Goal: Information Seeking & Learning: Learn about a topic

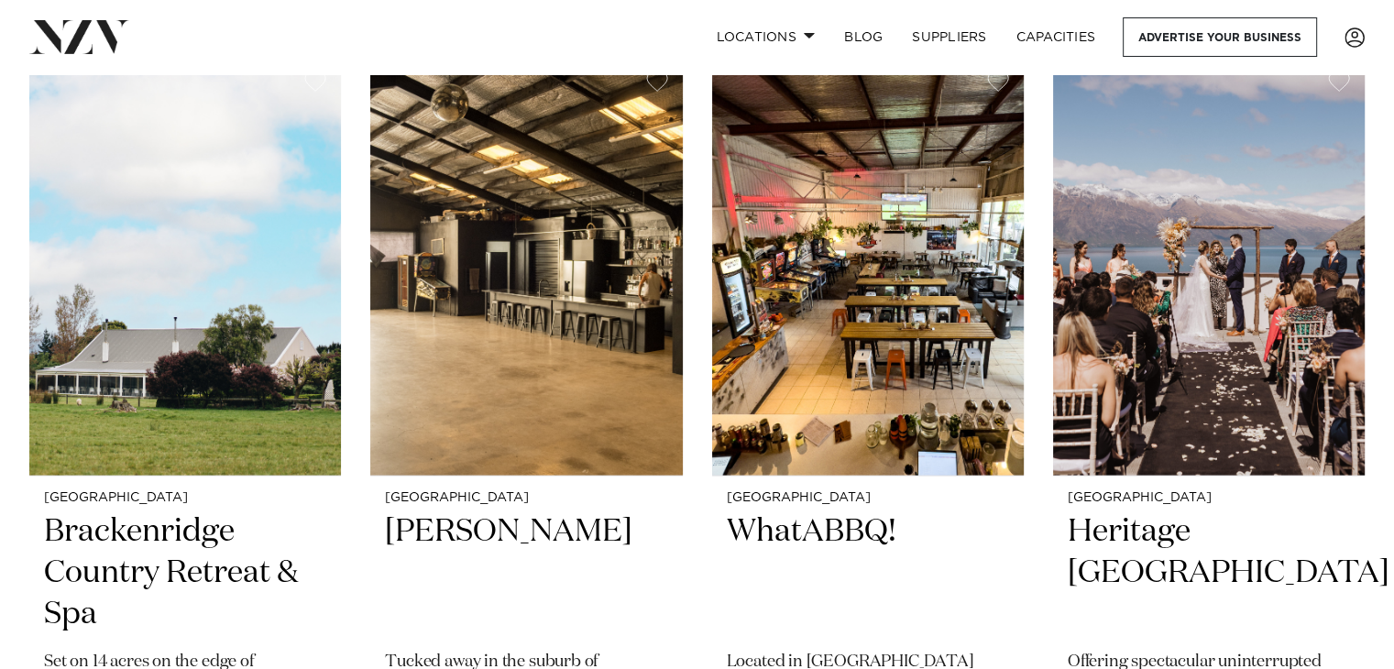
scroll to position [3659, 0]
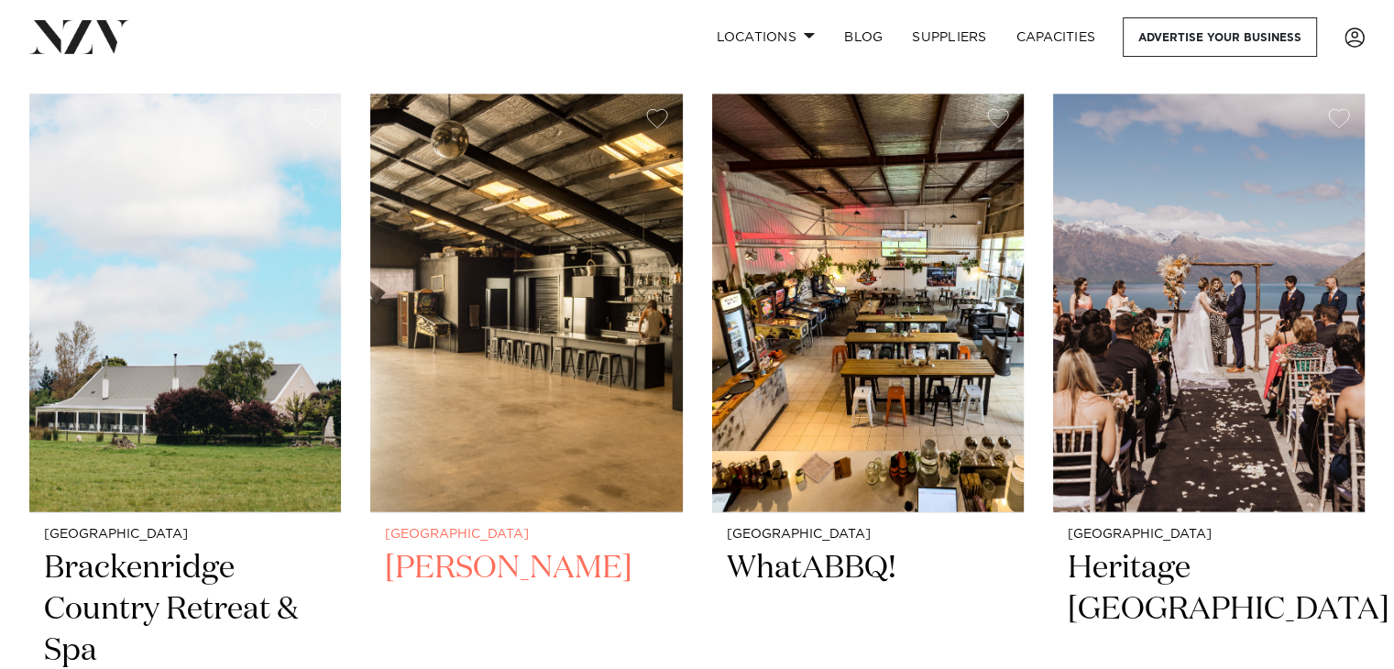
click at [546, 335] on img at bounding box center [526, 303] width 312 height 418
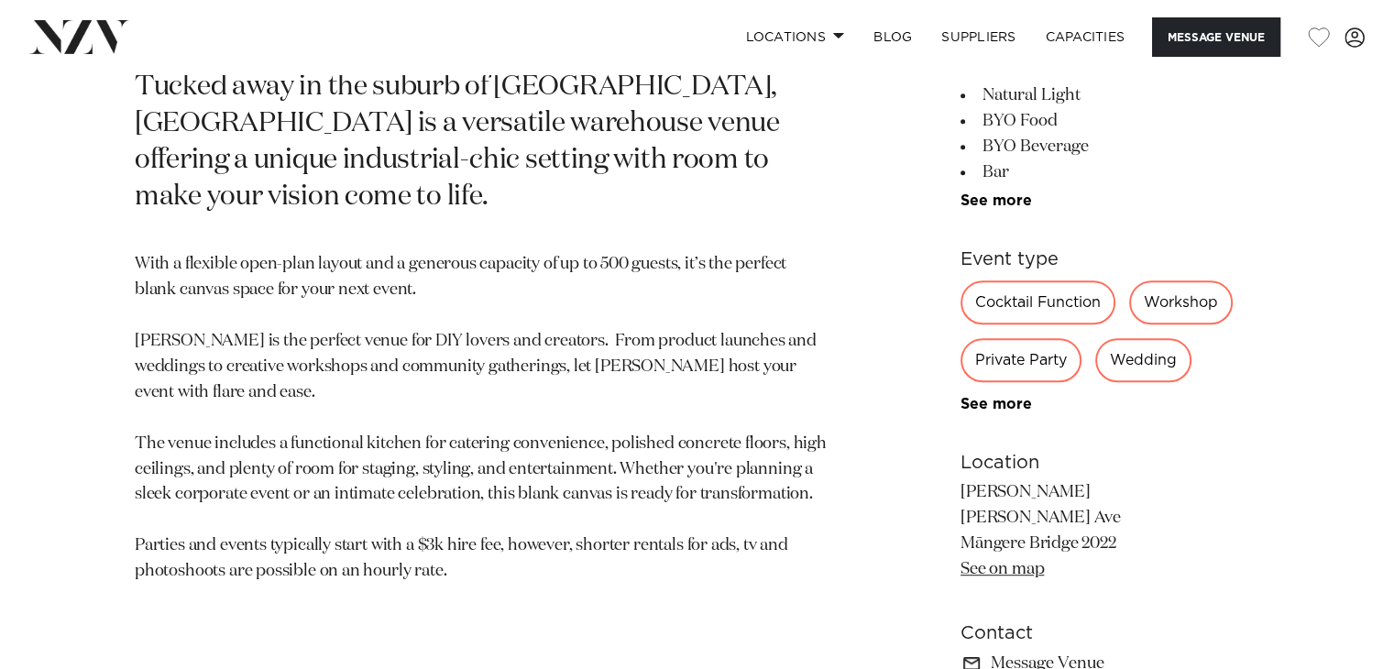
scroll to position [880, 0]
click at [1037, 366] on div "Private Party" at bounding box center [1020, 358] width 121 height 44
click at [1012, 395] on link "See more" at bounding box center [1031, 402] width 143 height 15
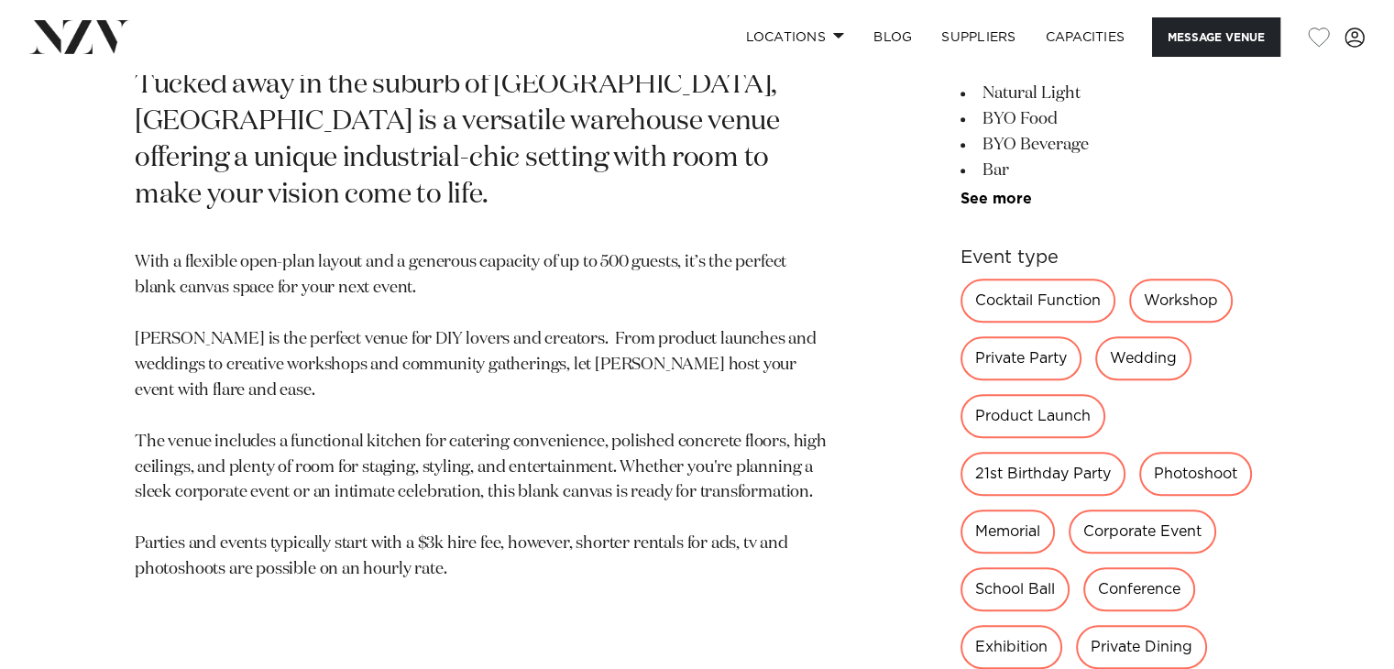
click at [1054, 468] on div "21st Birthday Party" at bounding box center [1042, 474] width 165 height 44
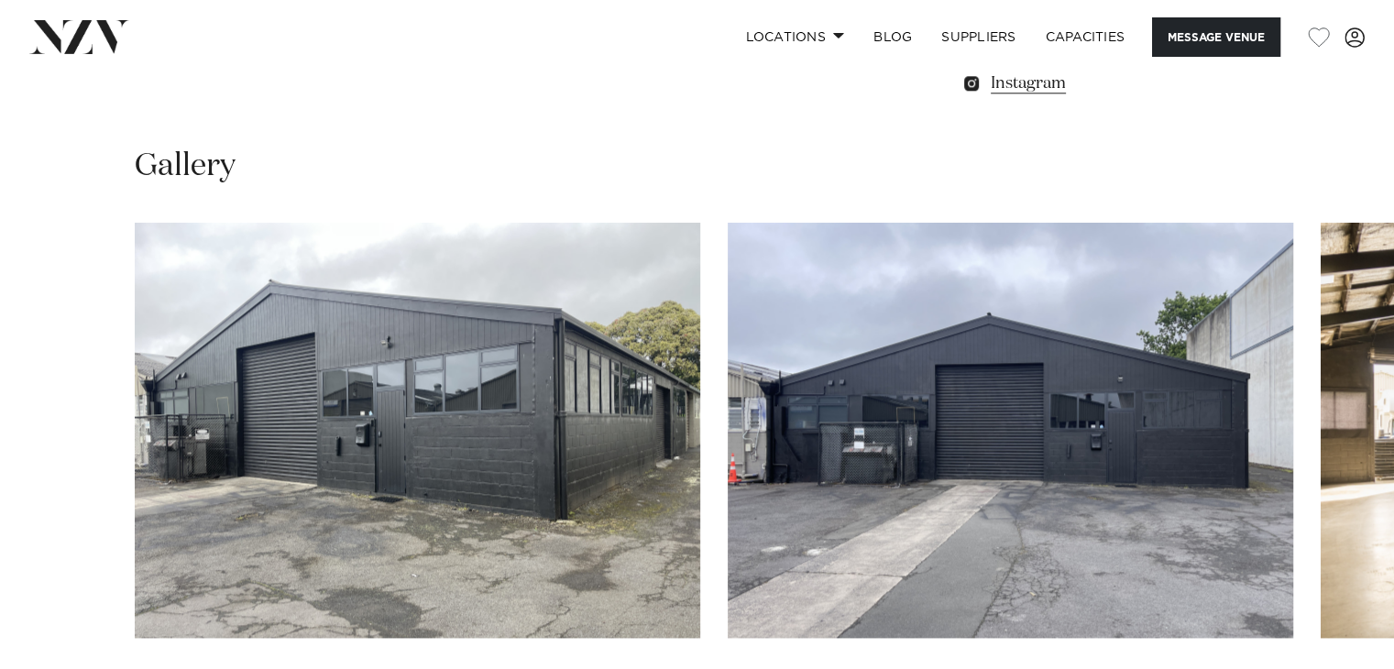
scroll to position [2126, 0]
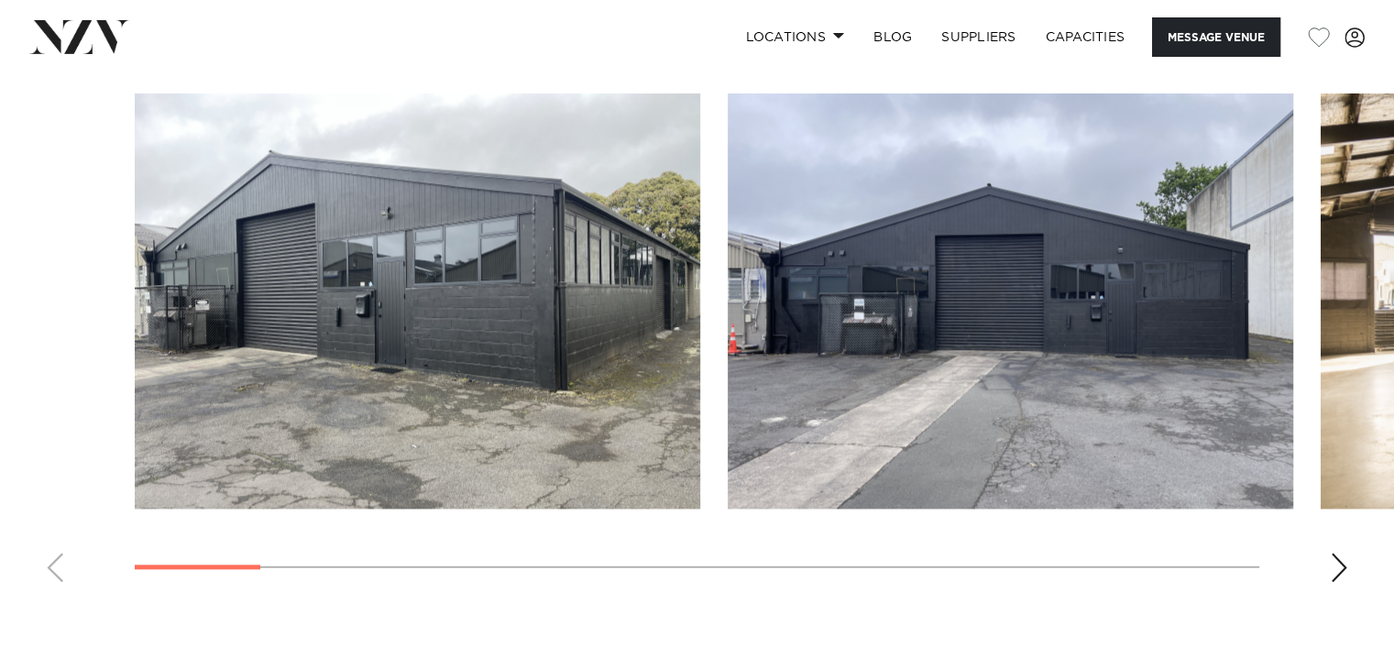
click at [1338, 540] on swiper-container at bounding box center [697, 344] width 1394 height 503
click at [1336, 539] on swiper-container at bounding box center [697, 344] width 1394 height 503
click at [1330, 567] on swiper-container at bounding box center [697, 344] width 1394 height 503
click at [1330, 567] on div "Next slide" at bounding box center [1339, 567] width 18 height 29
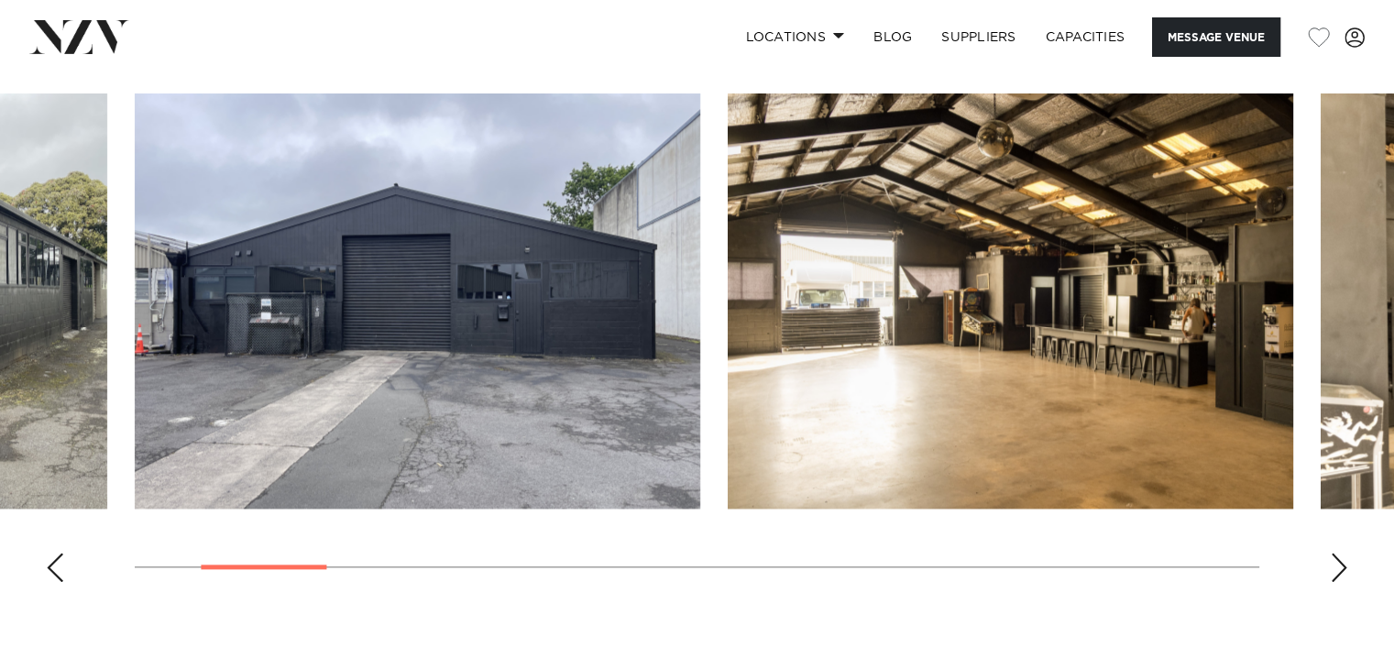
click at [1330, 567] on div "Next slide" at bounding box center [1339, 567] width 18 height 29
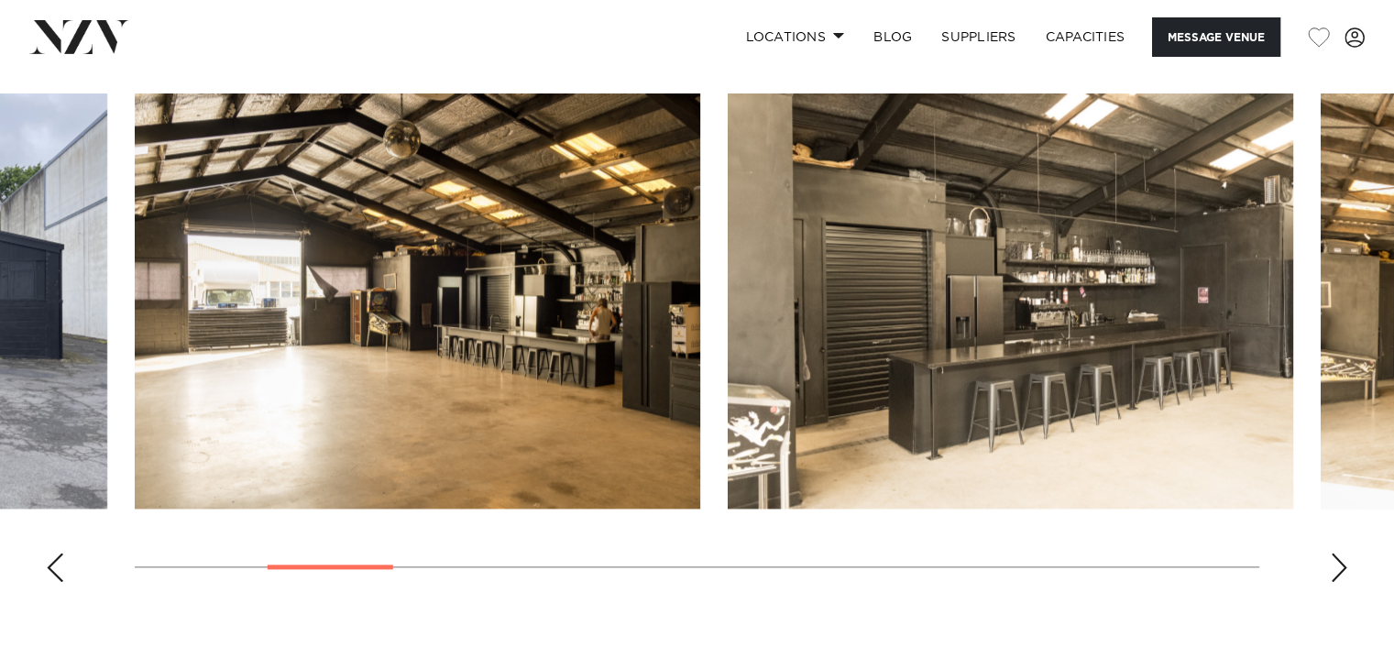
click at [1330, 567] on div "Next slide" at bounding box center [1339, 567] width 18 height 29
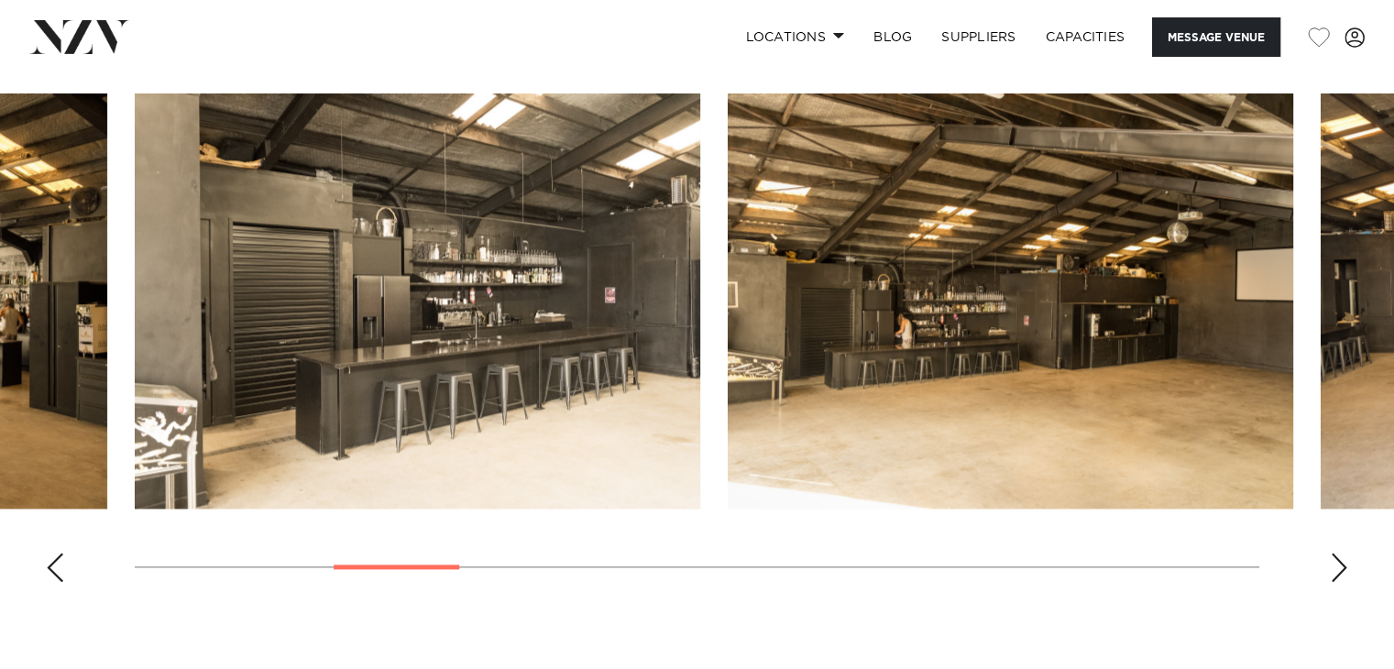
click at [1330, 567] on div "Next slide" at bounding box center [1339, 567] width 18 height 29
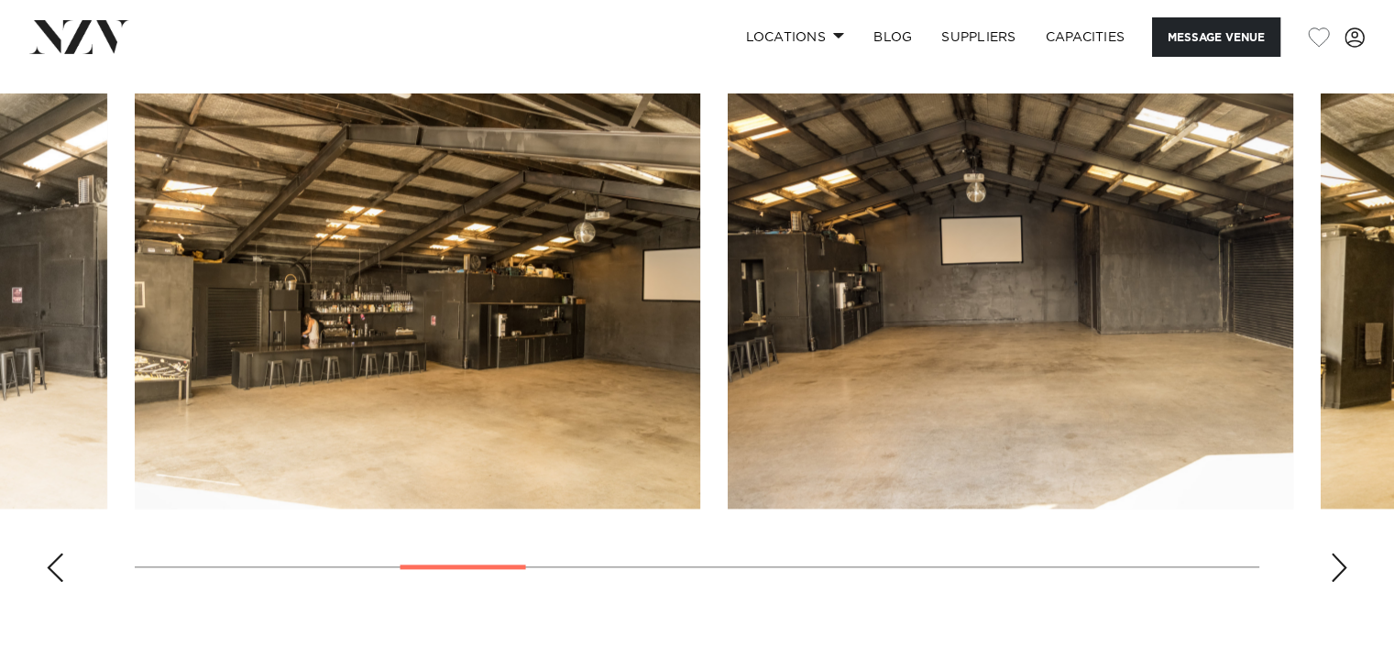
click at [1330, 567] on div "Next slide" at bounding box center [1339, 567] width 18 height 29
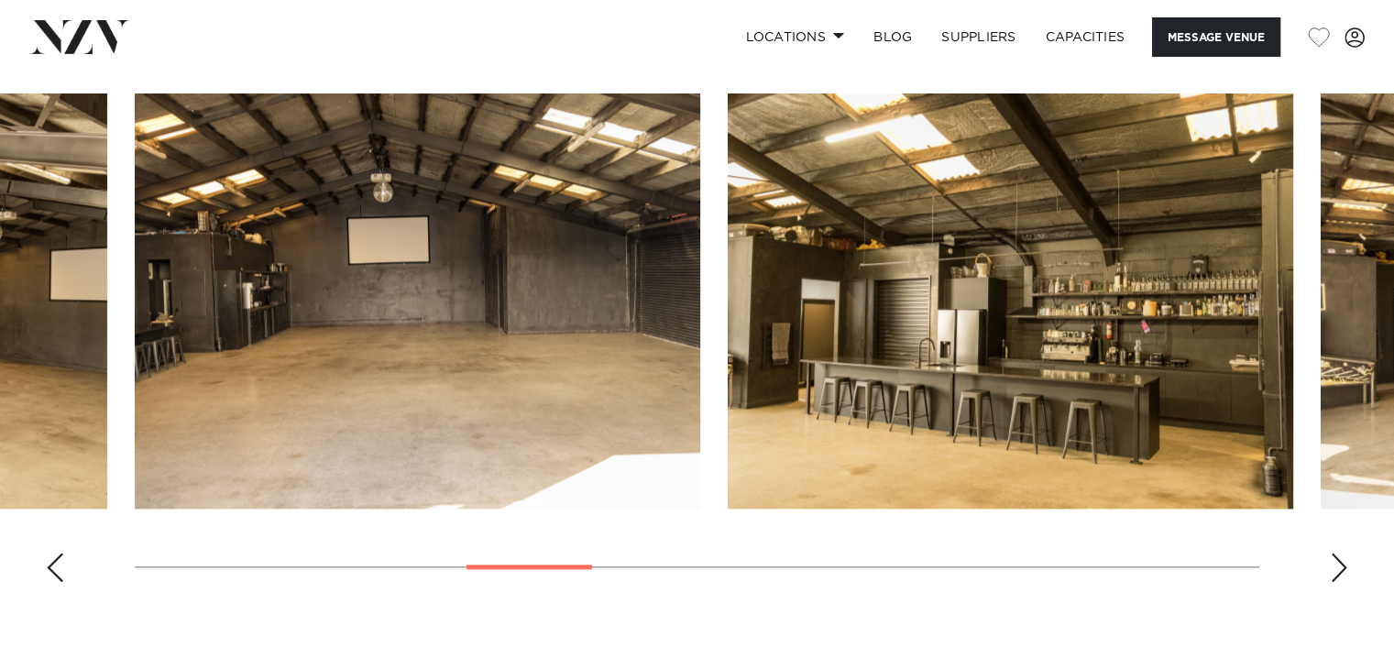
click at [1330, 567] on div "Next slide" at bounding box center [1339, 567] width 18 height 29
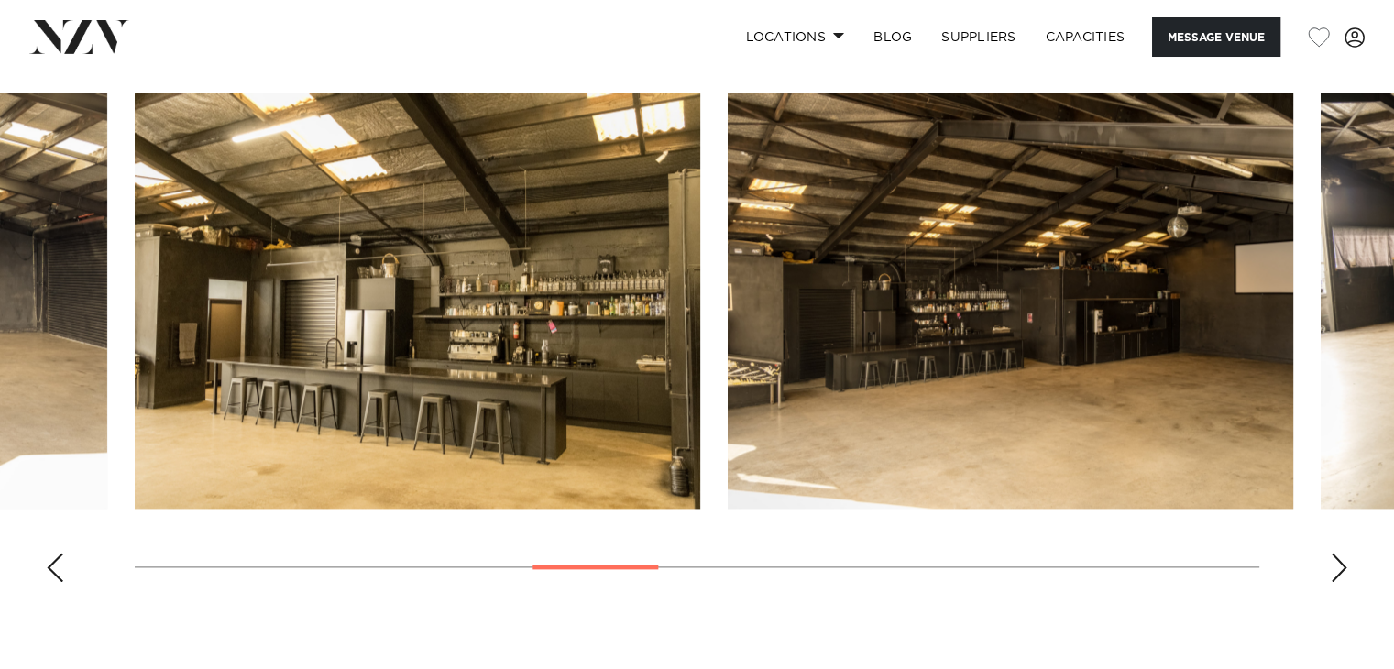
click at [1330, 567] on div "Next slide" at bounding box center [1339, 567] width 18 height 29
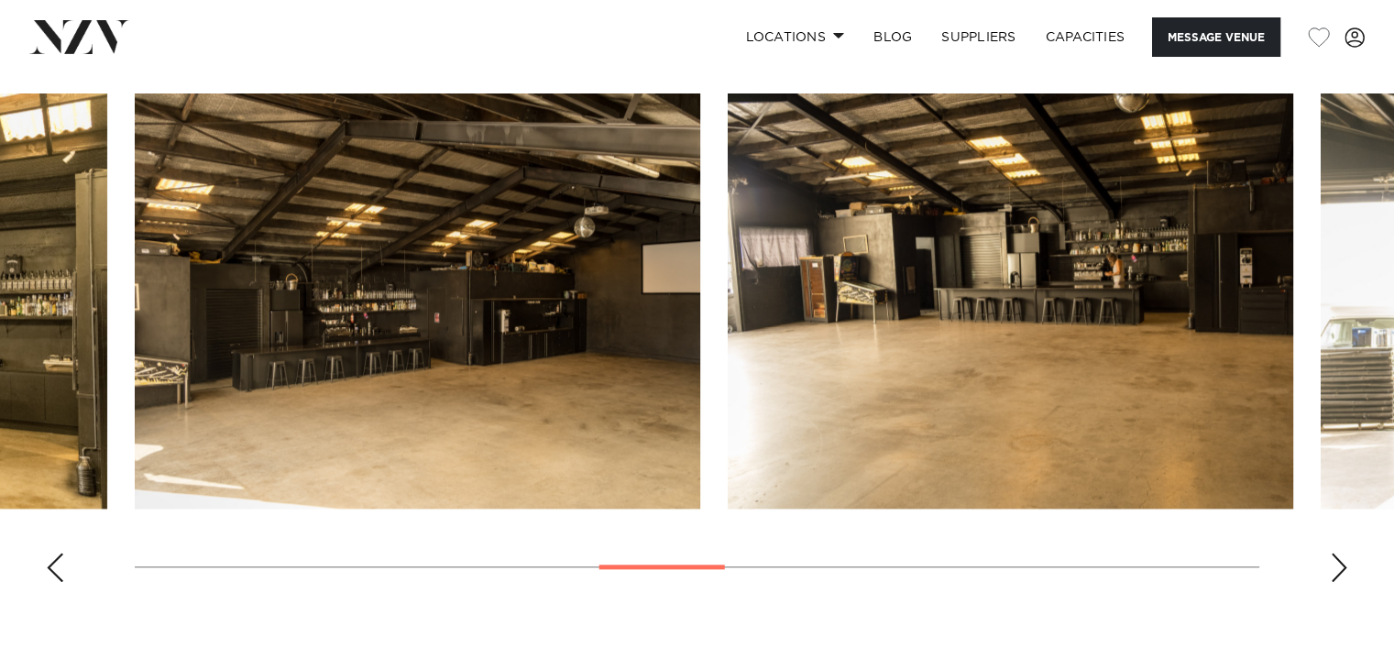
click at [1330, 567] on div "Next slide" at bounding box center [1339, 567] width 18 height 29
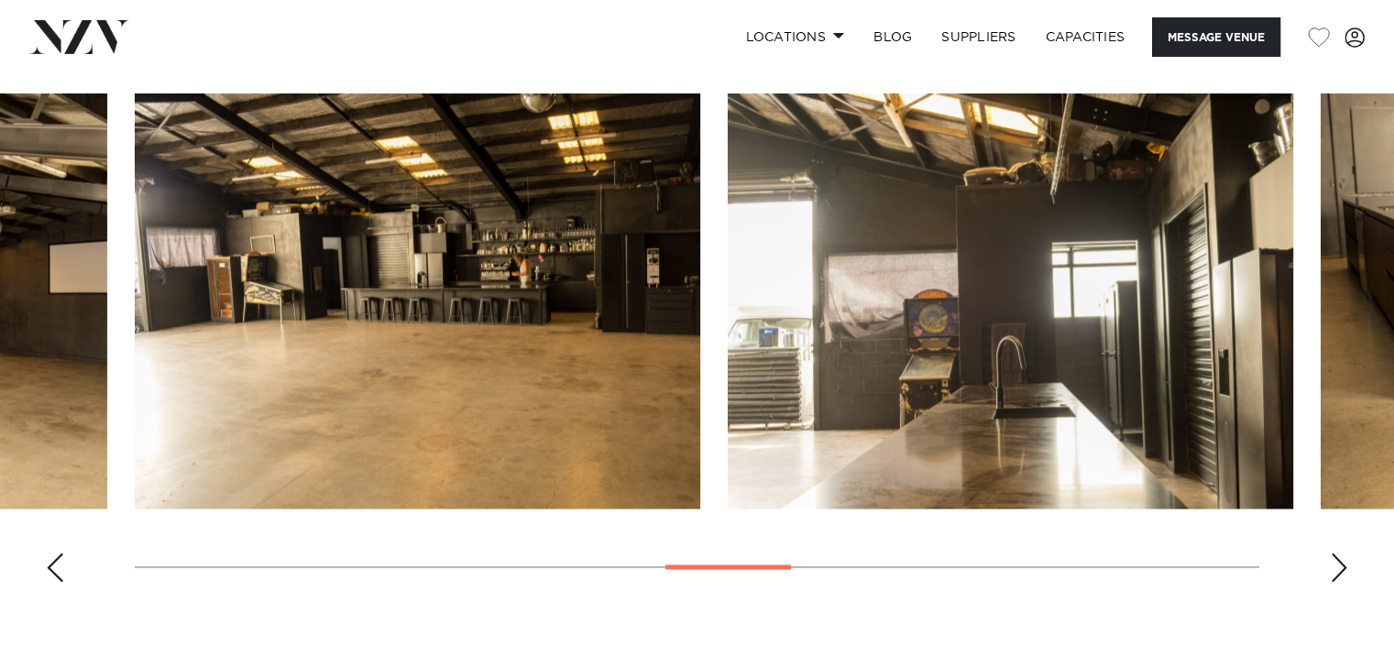
click at [1330, 567] on div "Next slide" at bounding box center [1339, 567] width 18 height 29
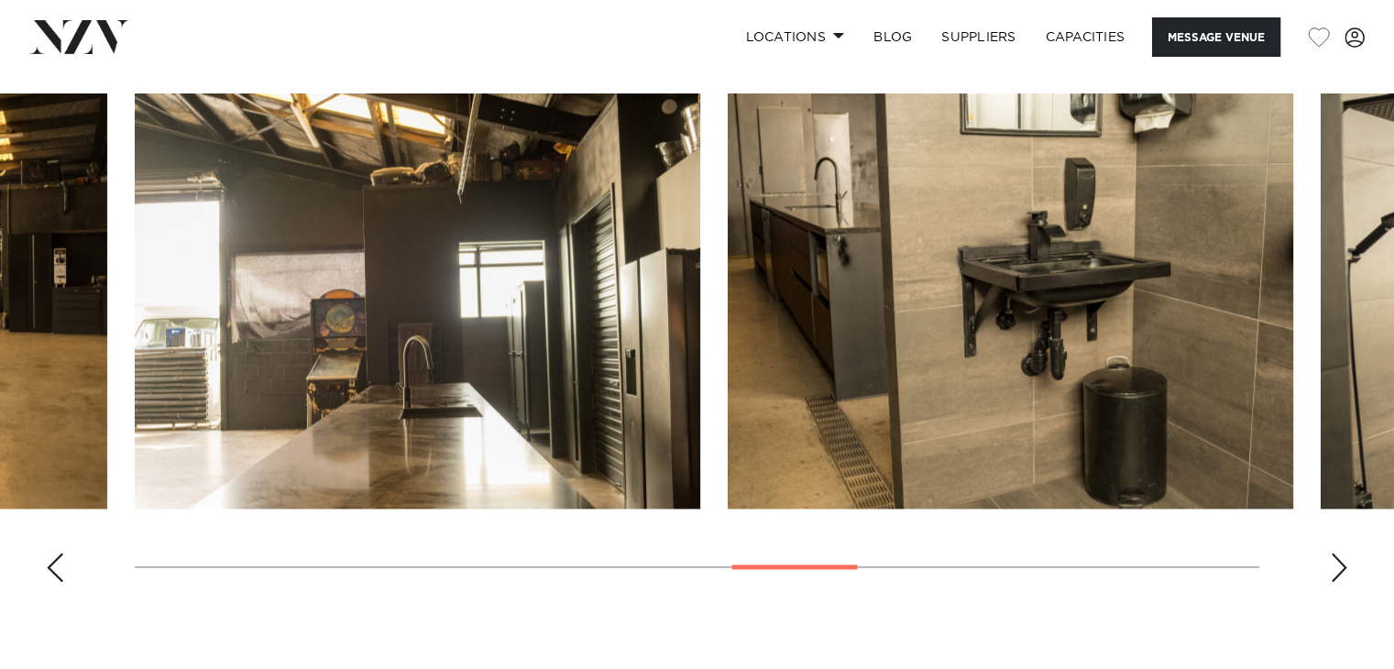
click at [1330, 567] on div "Next slide" at bounding box center [1339, 567] width 18 height 29
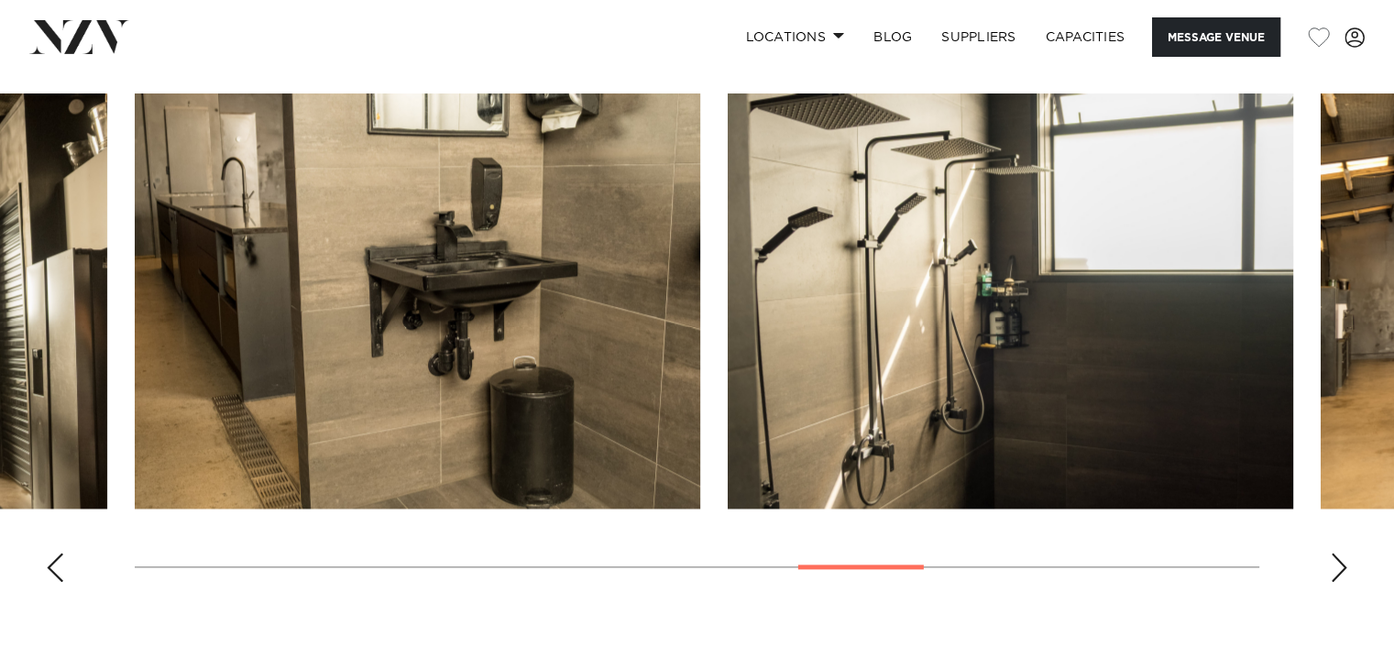
click at [1330, 567] on div "Next slide" at bounding box center [1339, 567] width 18 height 29
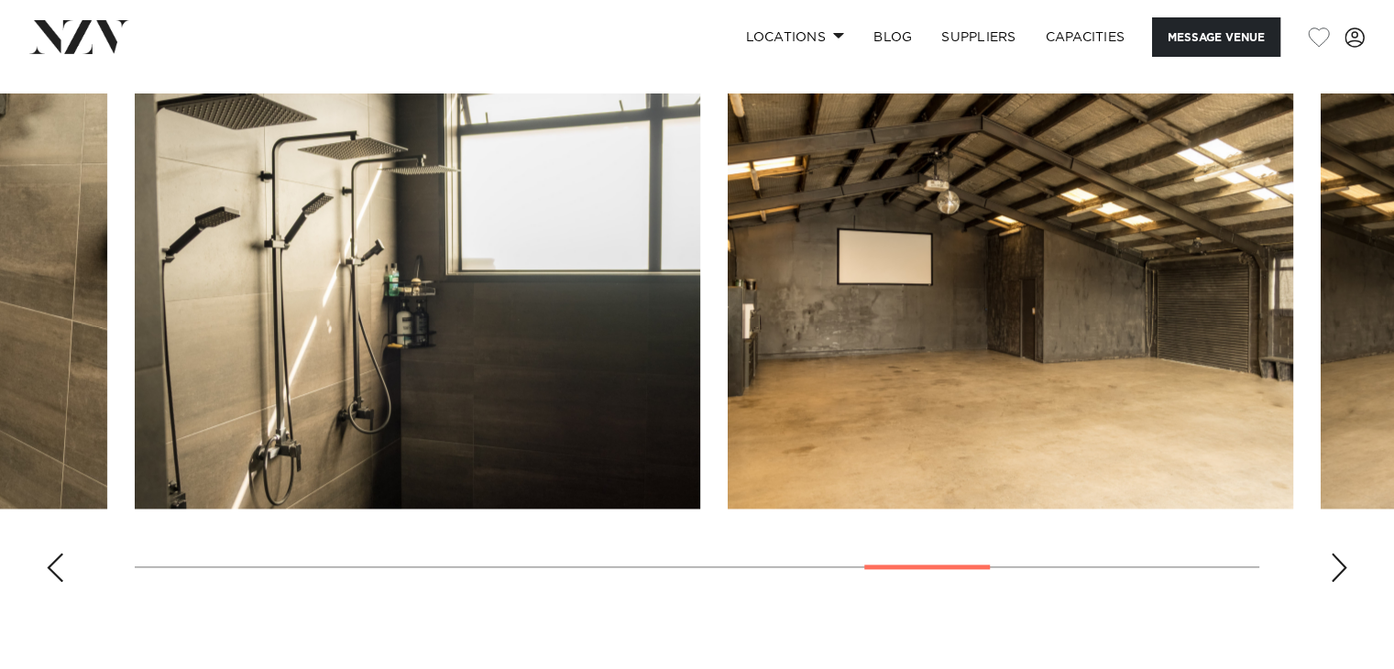
click at [1330, 567] on div "Next slide" at bounding box center [1339, 567] width 18 height 29
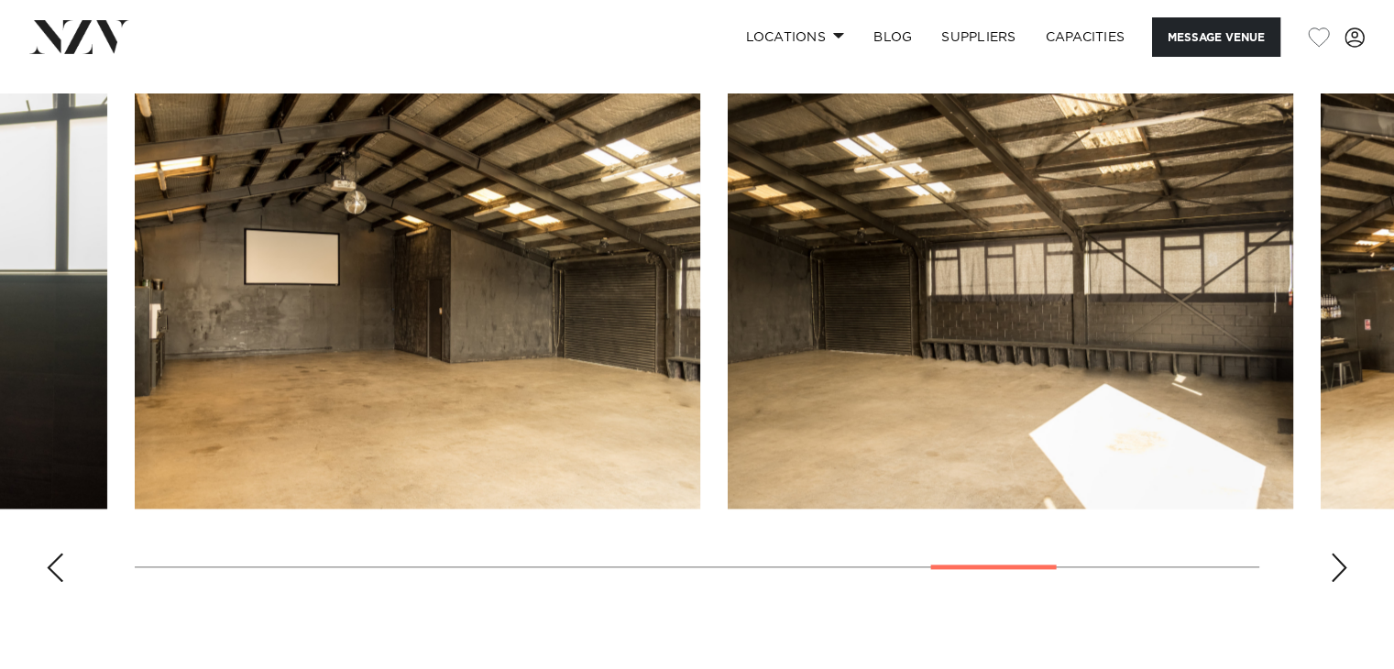
click at [1330, 567] on div "Next slide" at bounding box center [1339, 567] width 18 height 29
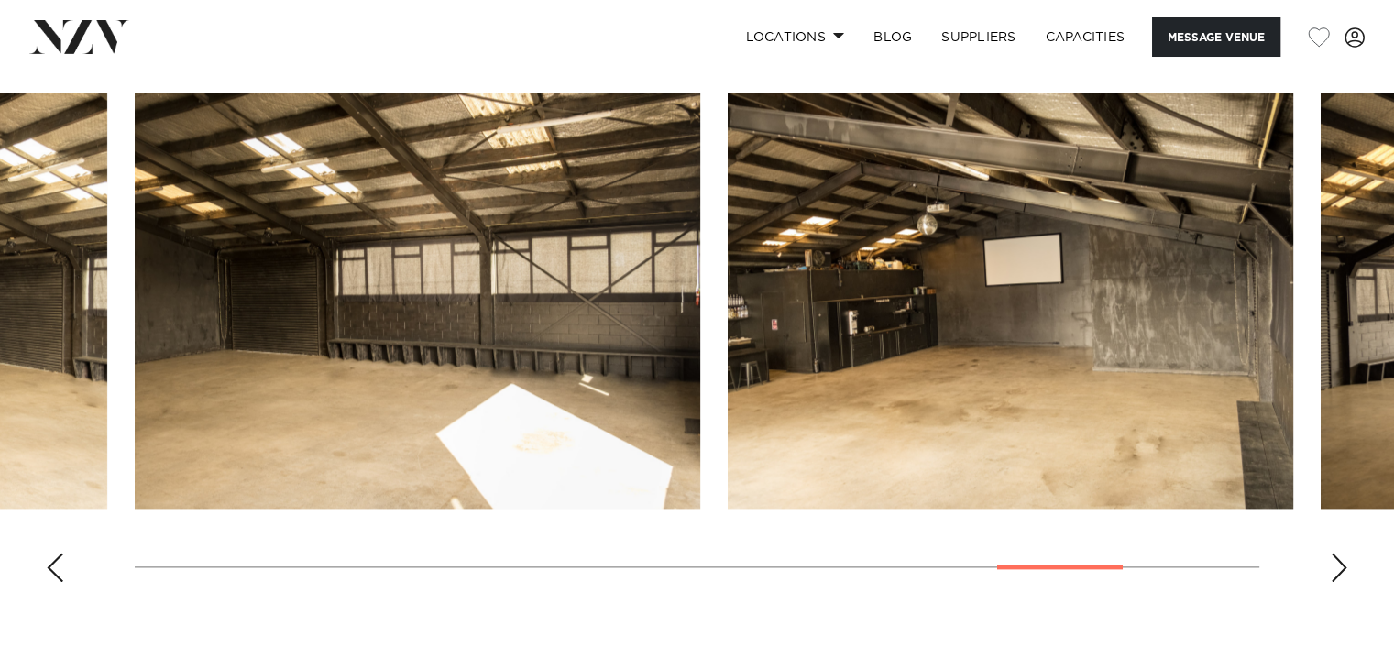
click at [1330, 567] on div "Next slide" at bounding box center [1339, 567] width 18 height 29
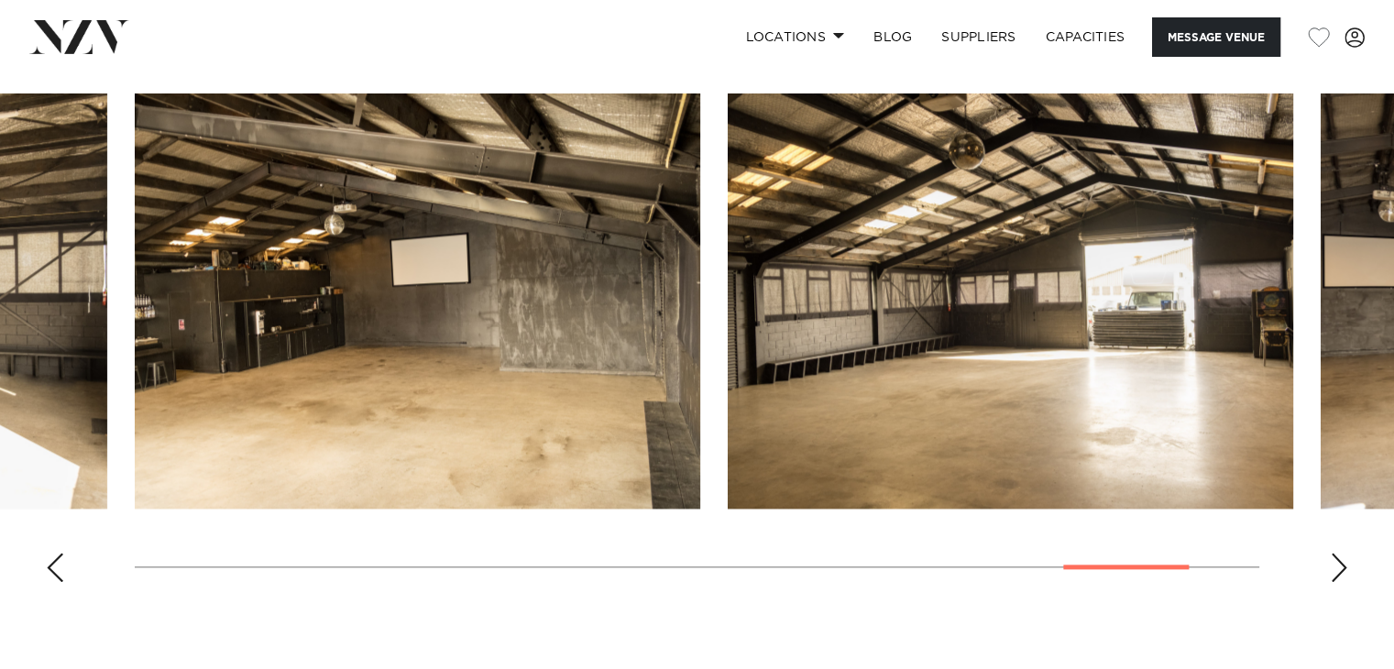
click at [1330, 567] on div "Next slide" at bounding box center [1339, 567] width 18 height 29
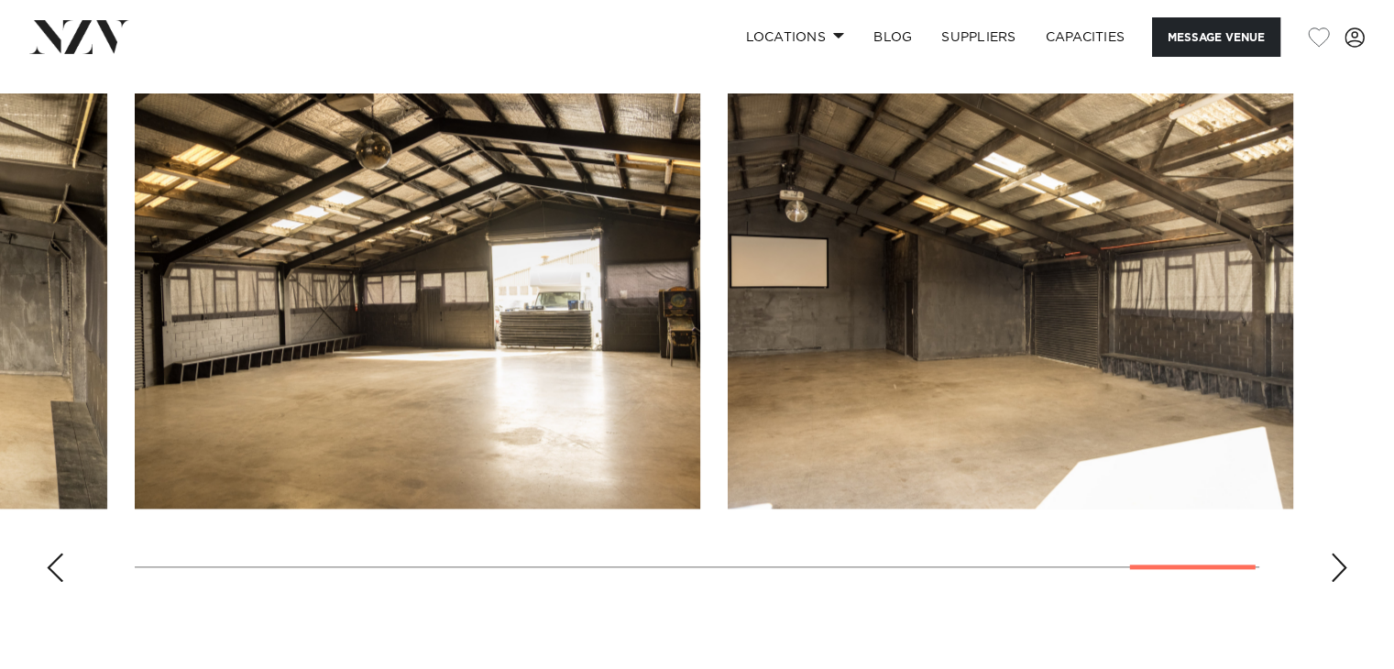
click at [1330, 567] on div "Next slide" at bounding box center [1339, 567] width 18 height 29
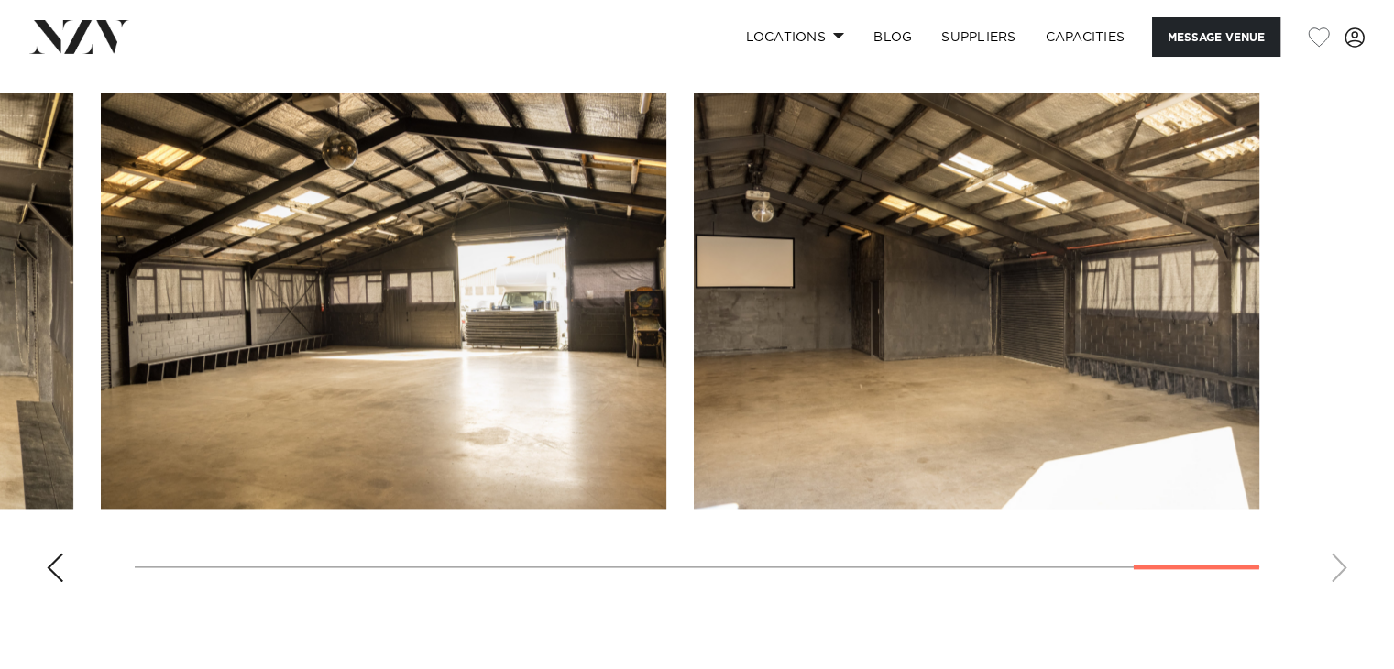
click at [54, 571] on div "Previous slide" at bounding box center [55, 567] width 18 height 29
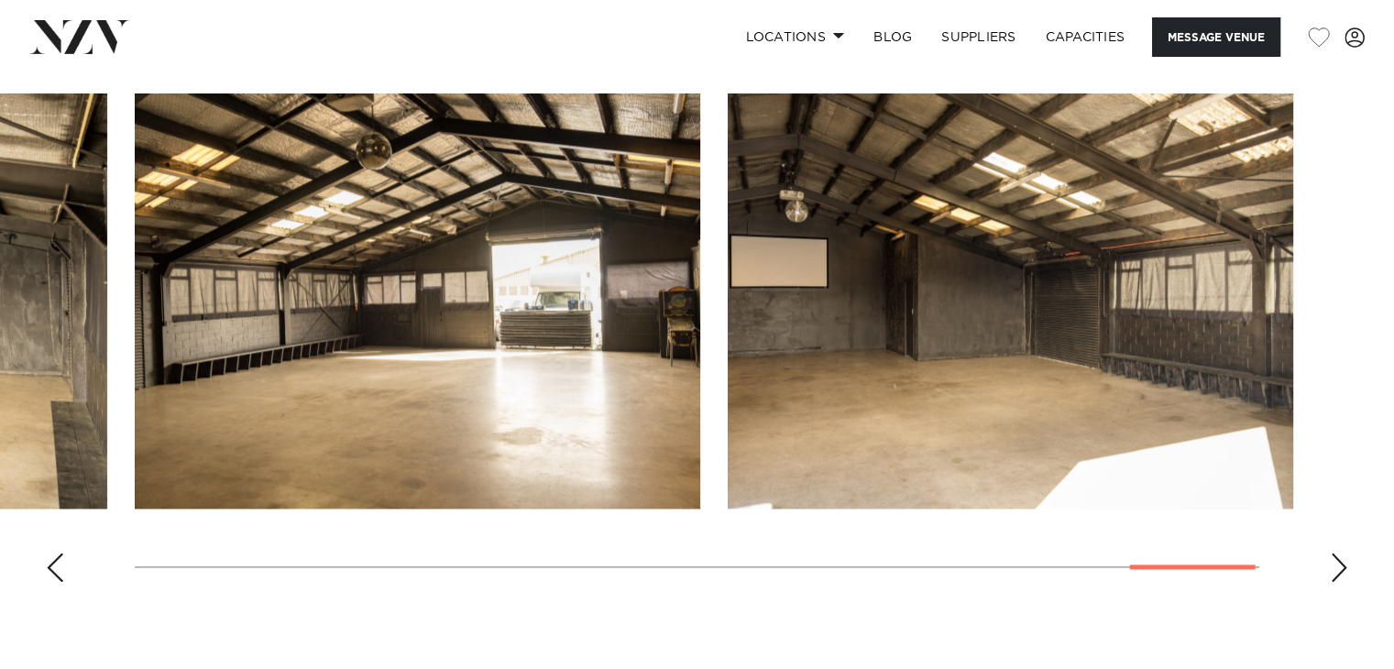
click at [54, 571] on div "Previous slide" at bounding box center [55, 567] width 18 height 29
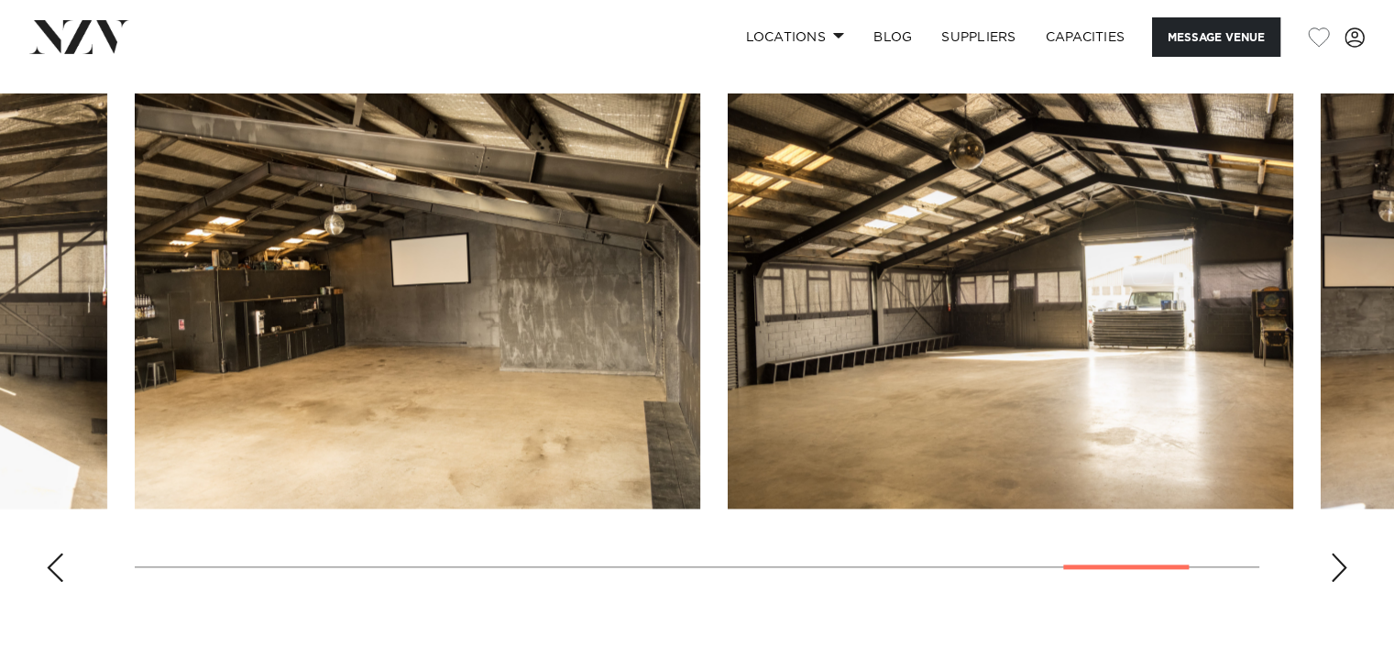
click at [54, 571] on div "Previous slide" at bounding box center [55, 567] width 18 height 29
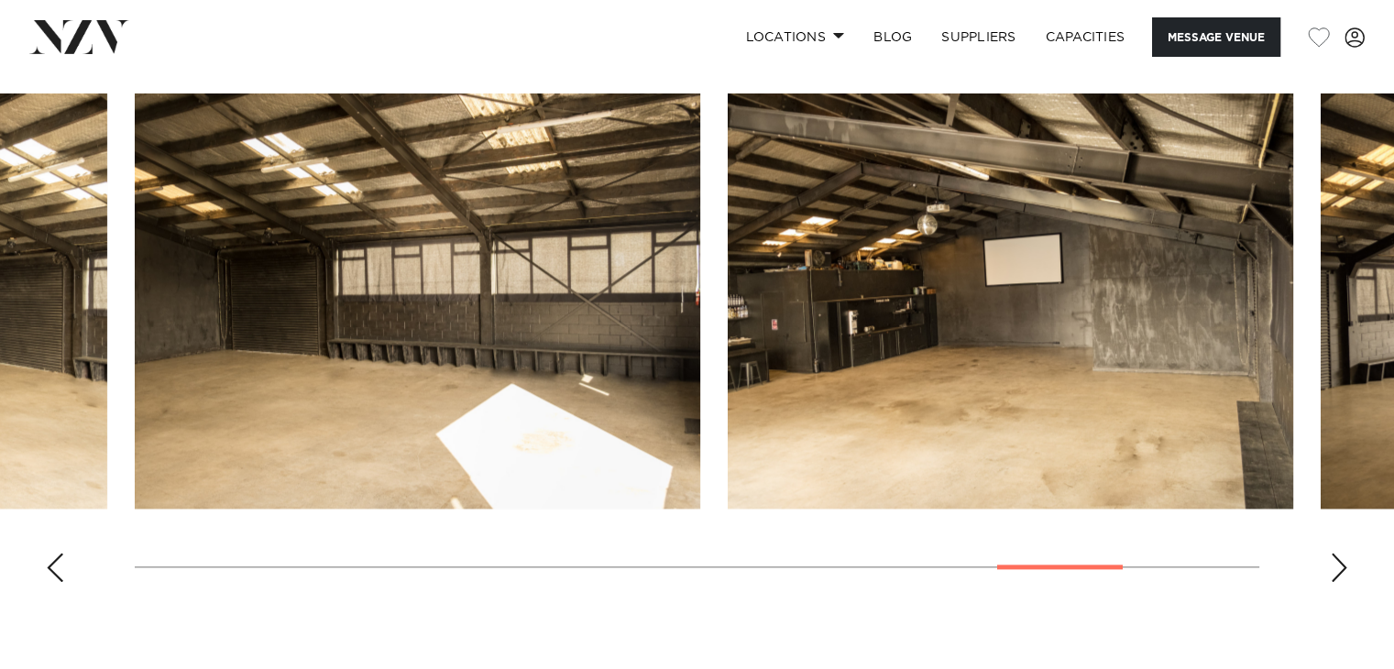
click at [60, 560] on div "Previous slide" at bounding box center [55, 567] width 18 height 29
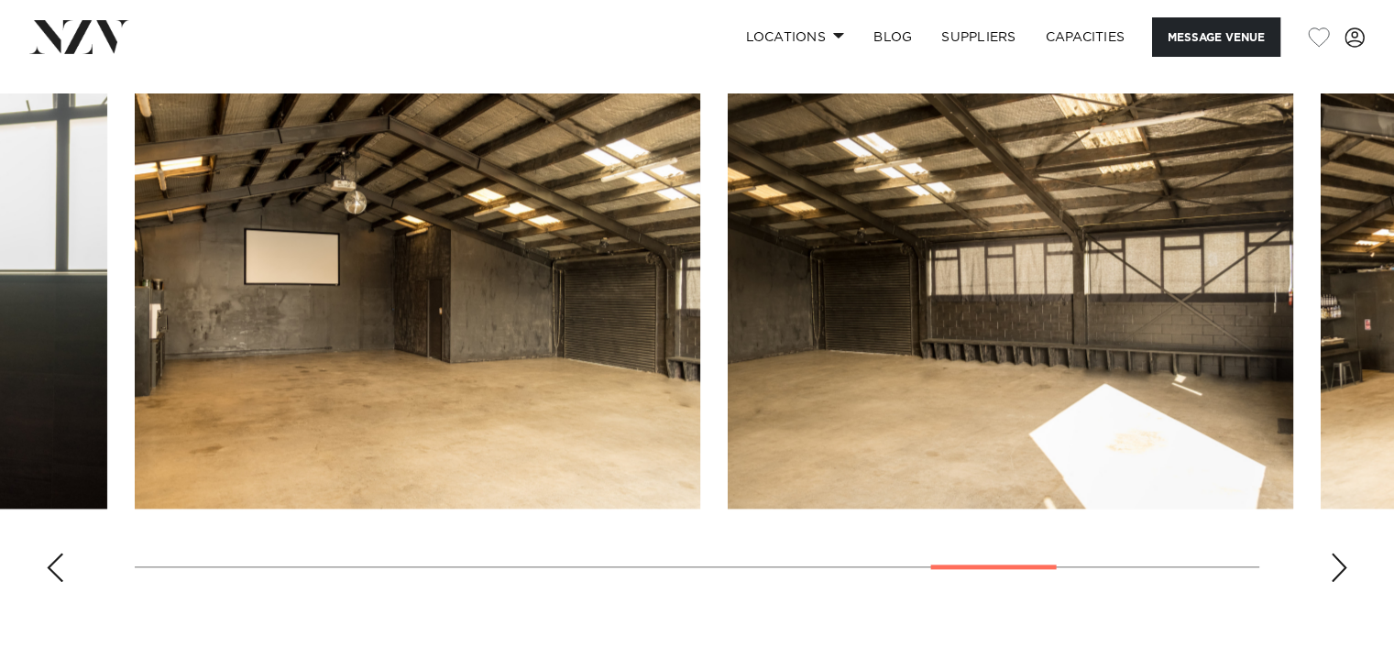
click at [60, 560] on div "Previous slide" at bounding box center [55, 567] width 18 height 29
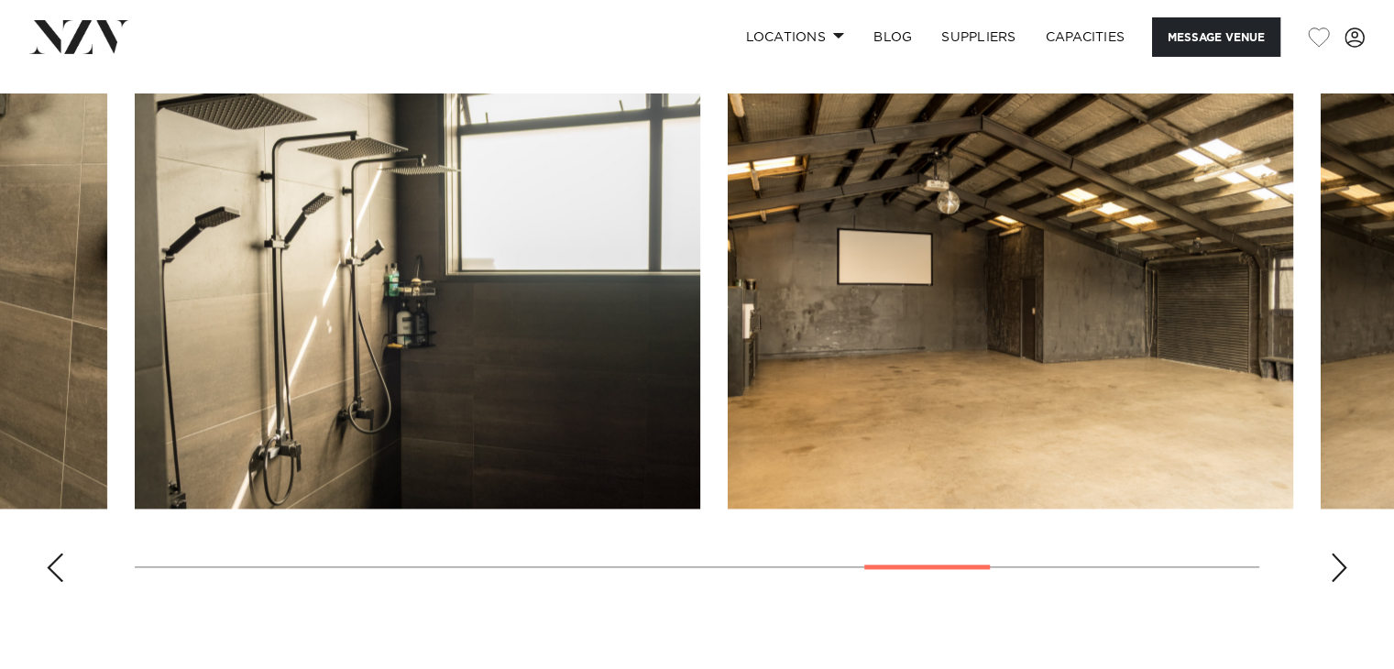
click at [60, 560] on div "Previous slide" at bounding box center [55, 567] width 18 height 29
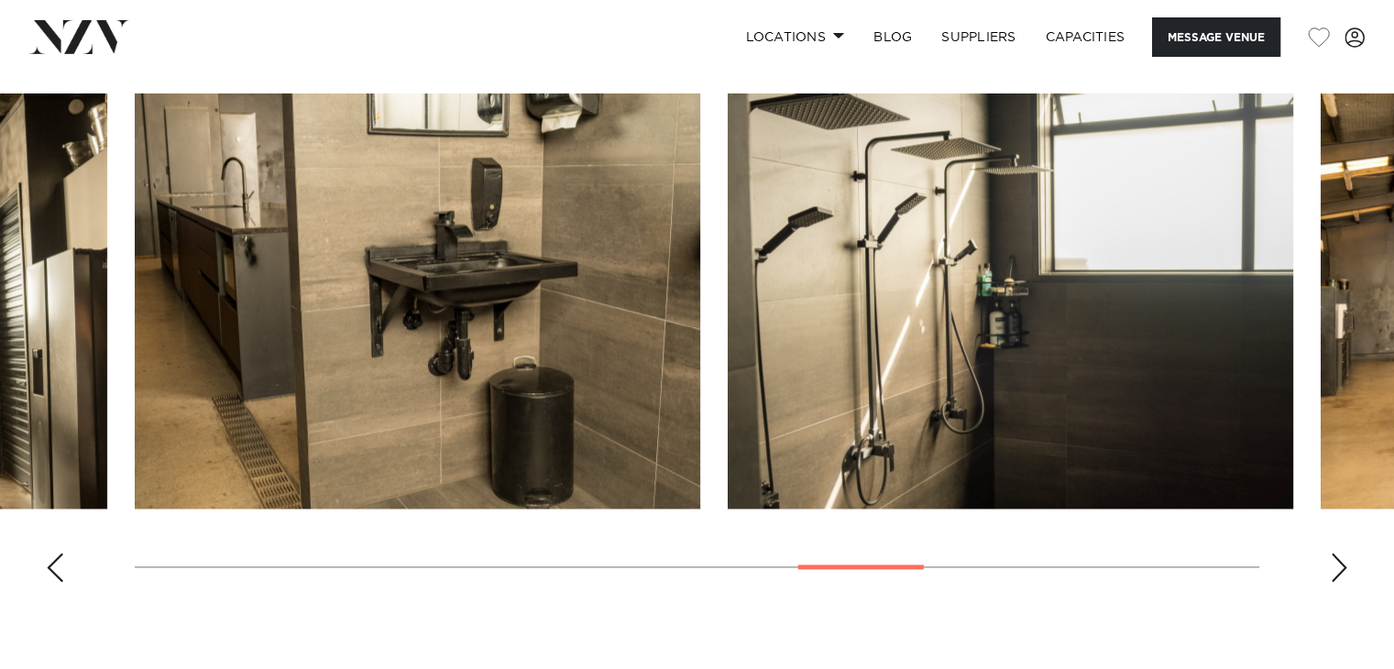
click at [60, 560] on div "Previous slide" at bounding box center [55, 567] width 18 height 29
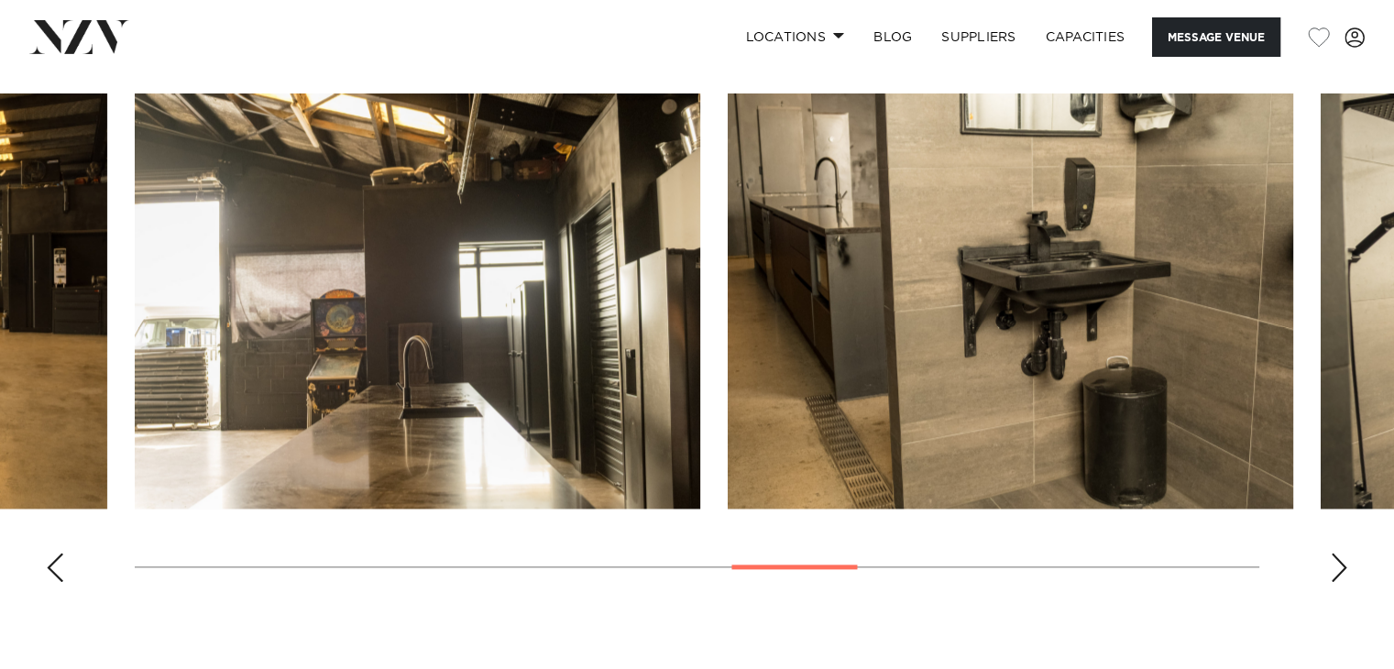
click at [68, 564] on swiper-container at bounding box center [697, 344] width 1394 height 503
click at [57, 563] on div "Previous slide" at bounding box center [55, 567] width 18 height 29
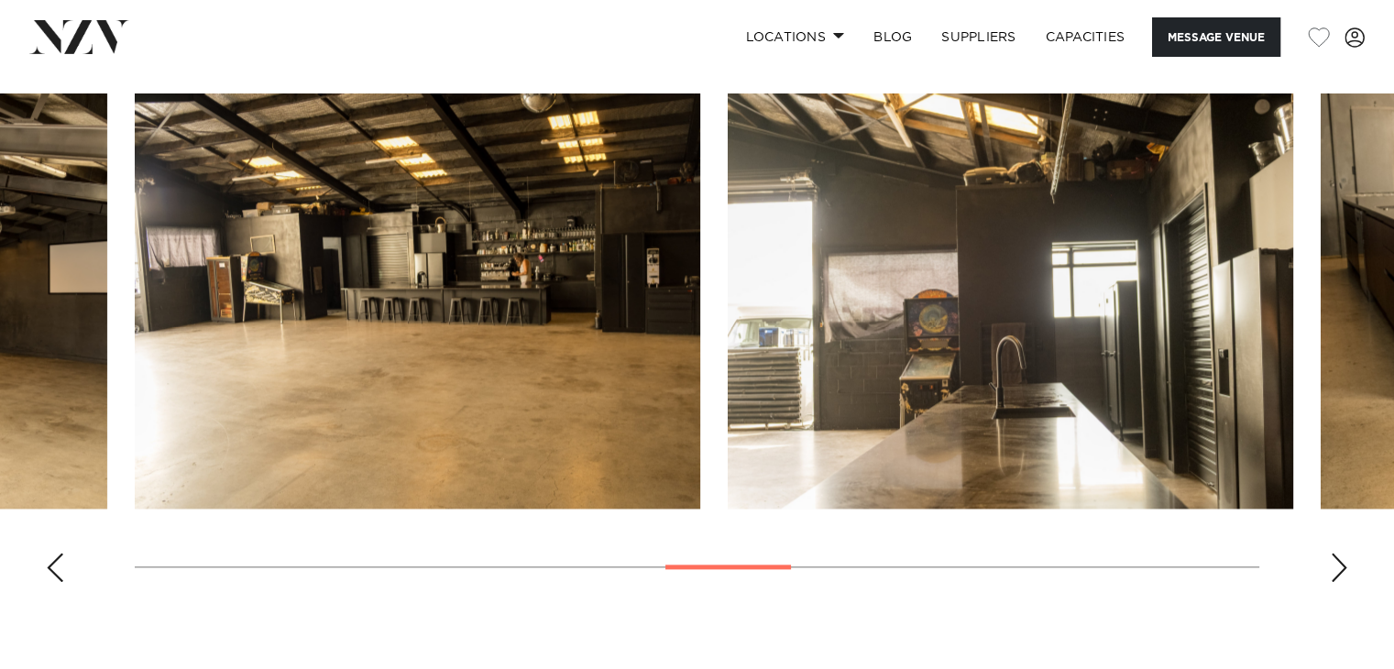
click at [57, 563] on div "Previous slide" at bounding box center [55, 567] width 18 height 29
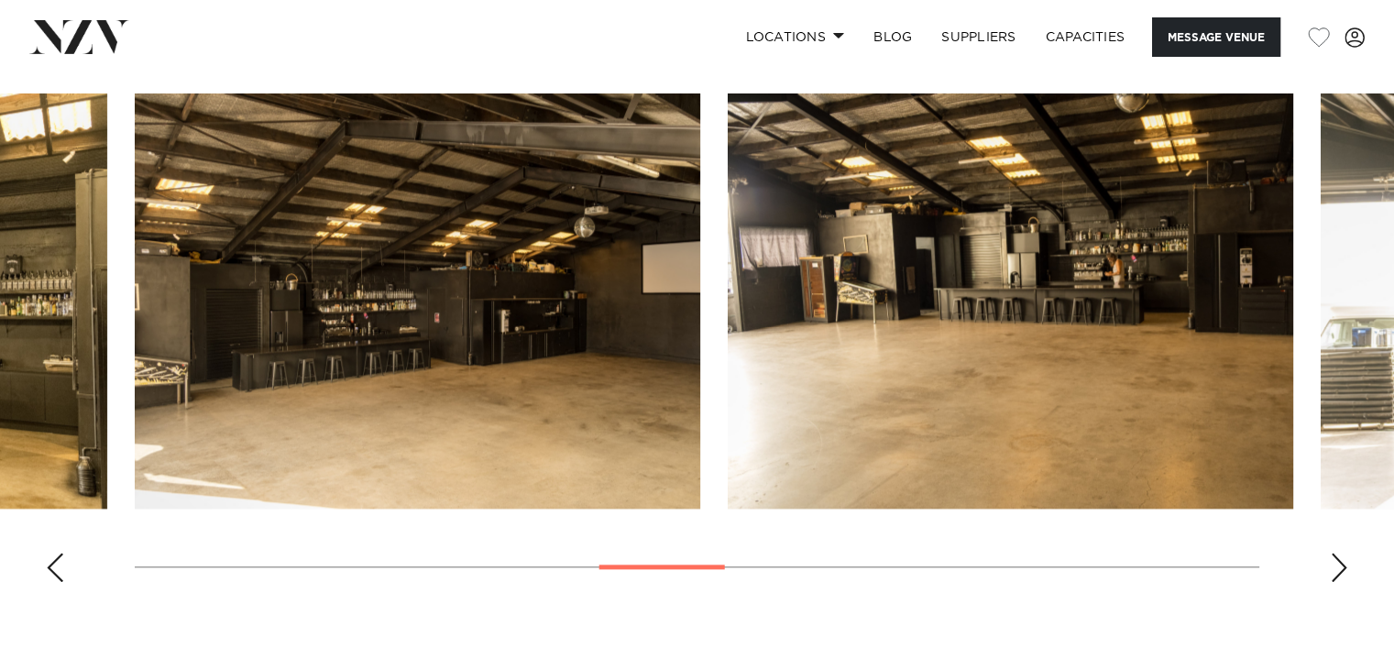
click at [57, 563] on div "Previous slide" at bounding box center [55, 567] width 18 height 29
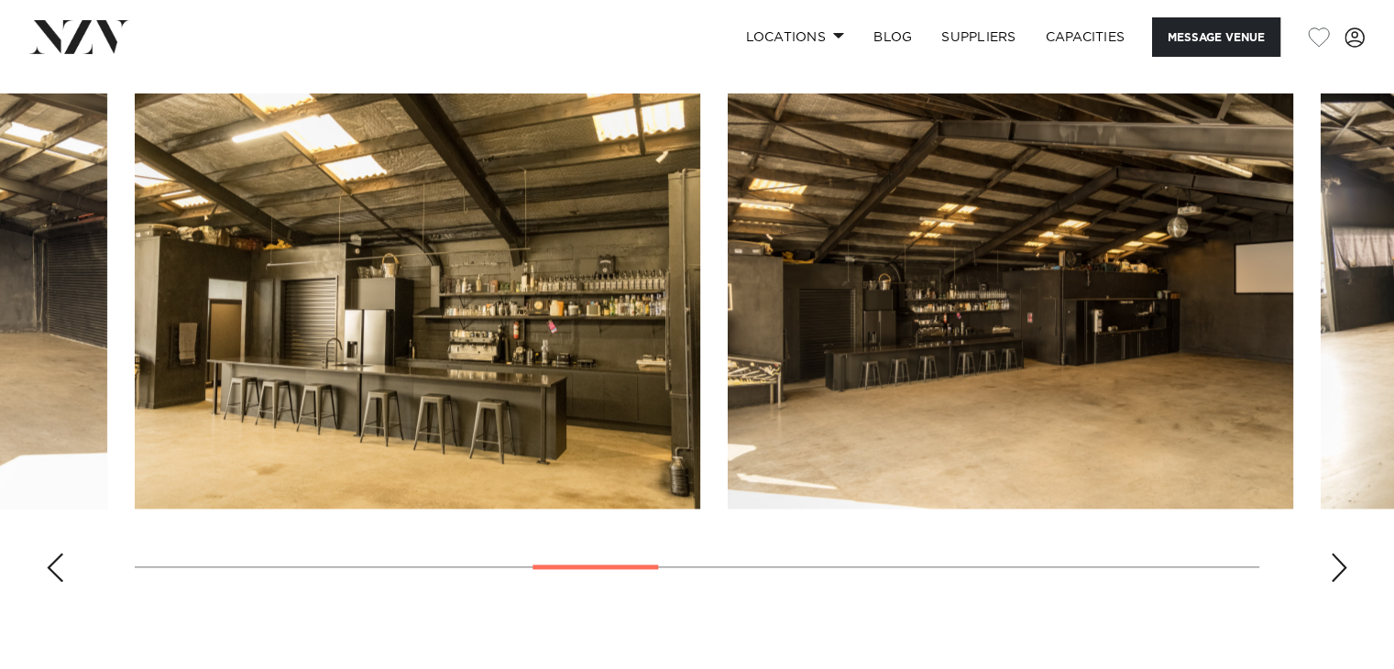
click at [57, 563] on div "Previous slide" at bounding box center [55, 567] width 18 height 29
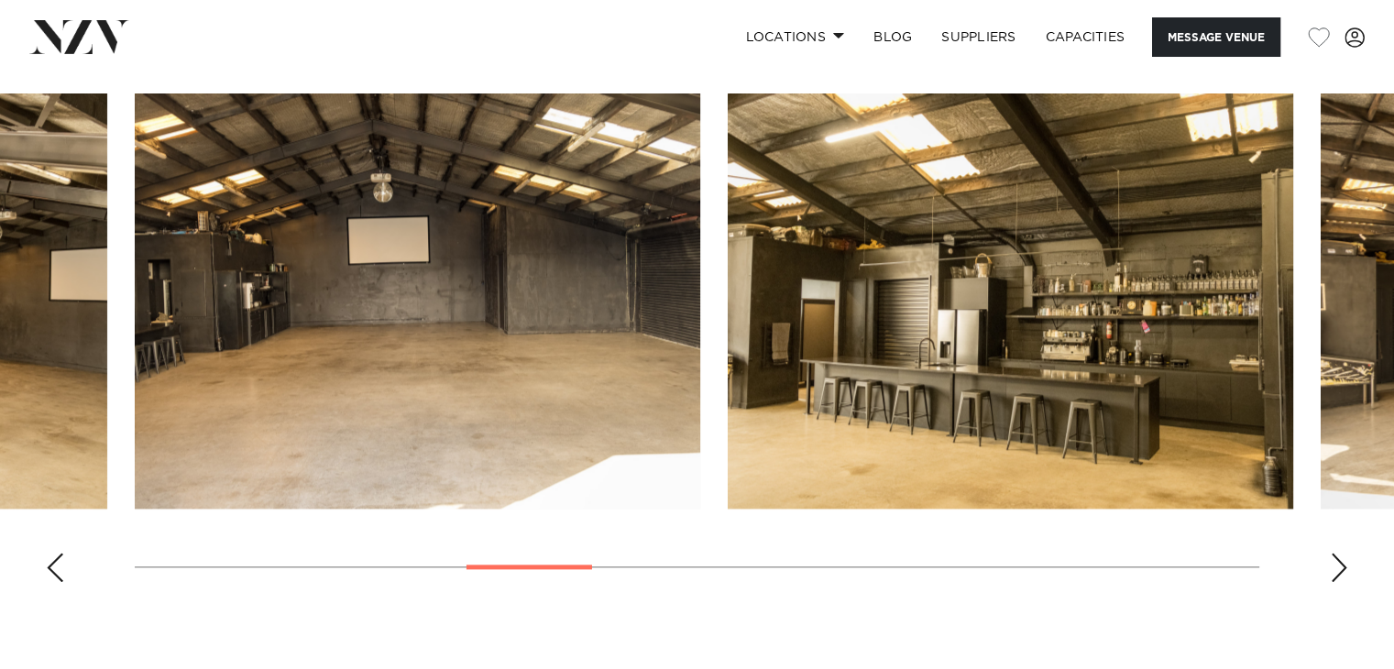
click at [57, 563] on div "Previous slide" at bounding box center [55, 567] width 18 height 29
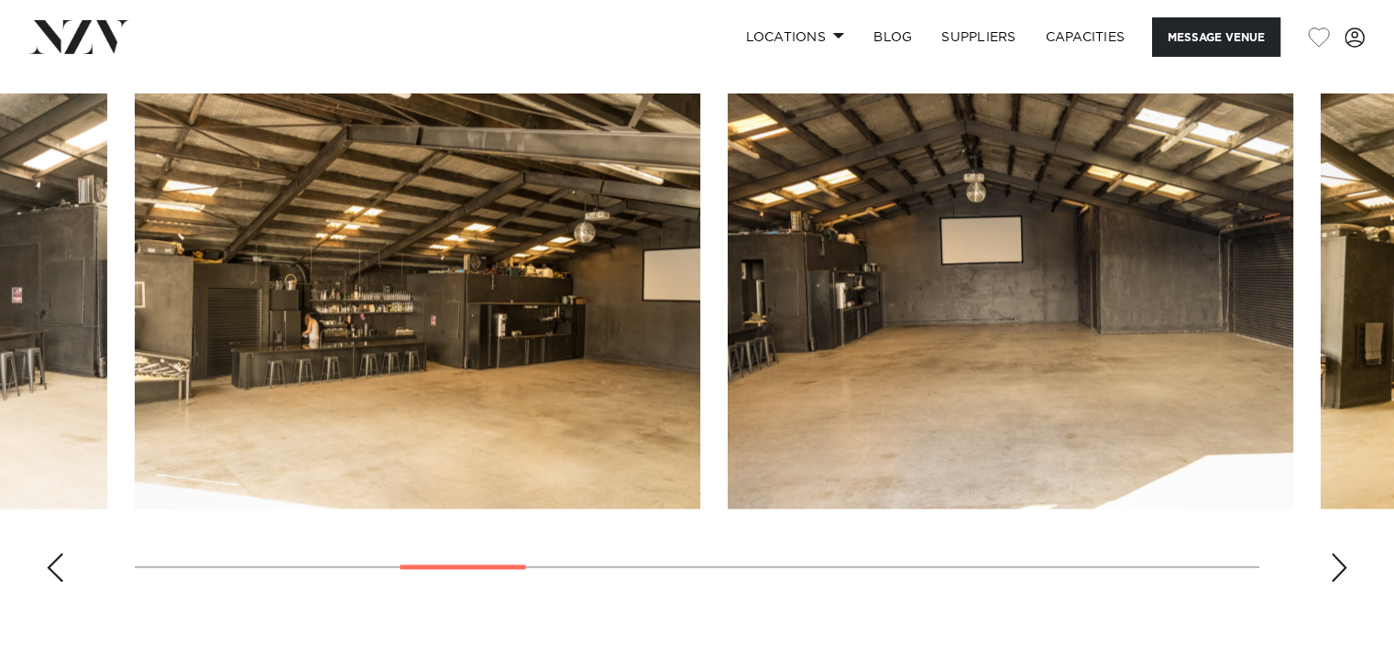
click at [57, 563] on div "Previous slide" at bounding box center [55, 567] width 18 height 29
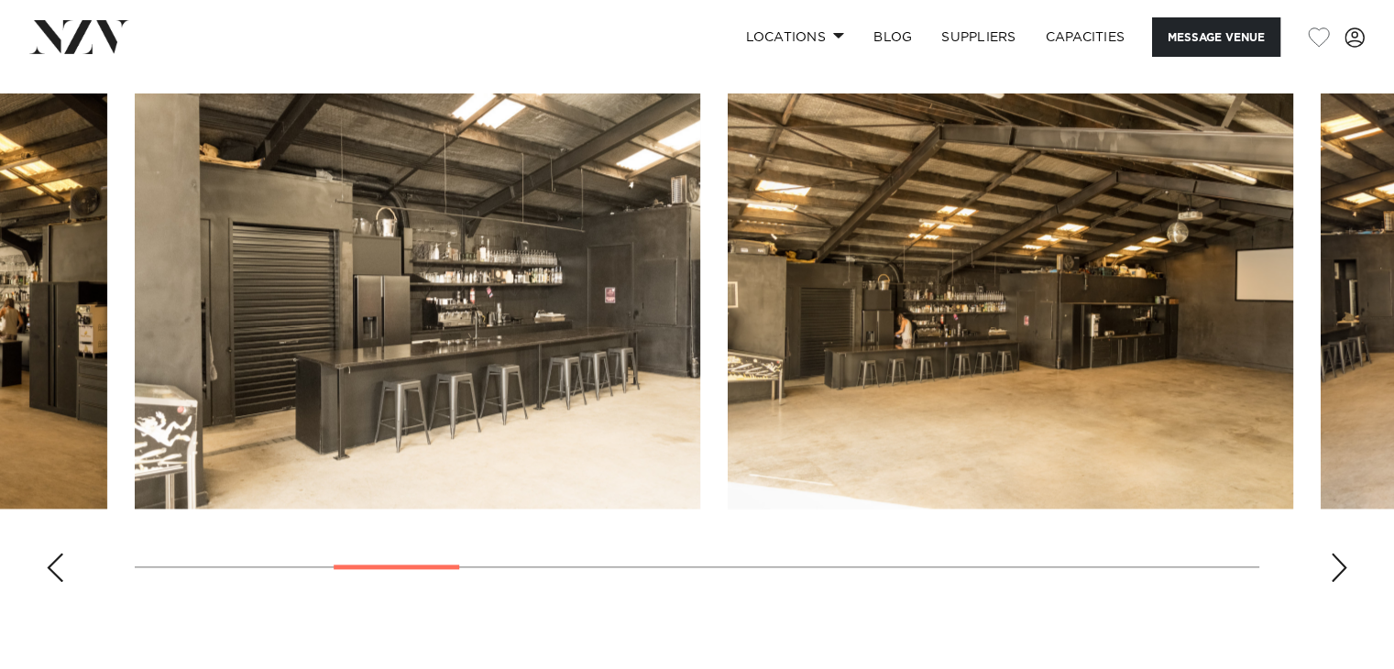
click at [57, 563] on div "Previous slide" at bounding box center [55, 567] width 18 height 29
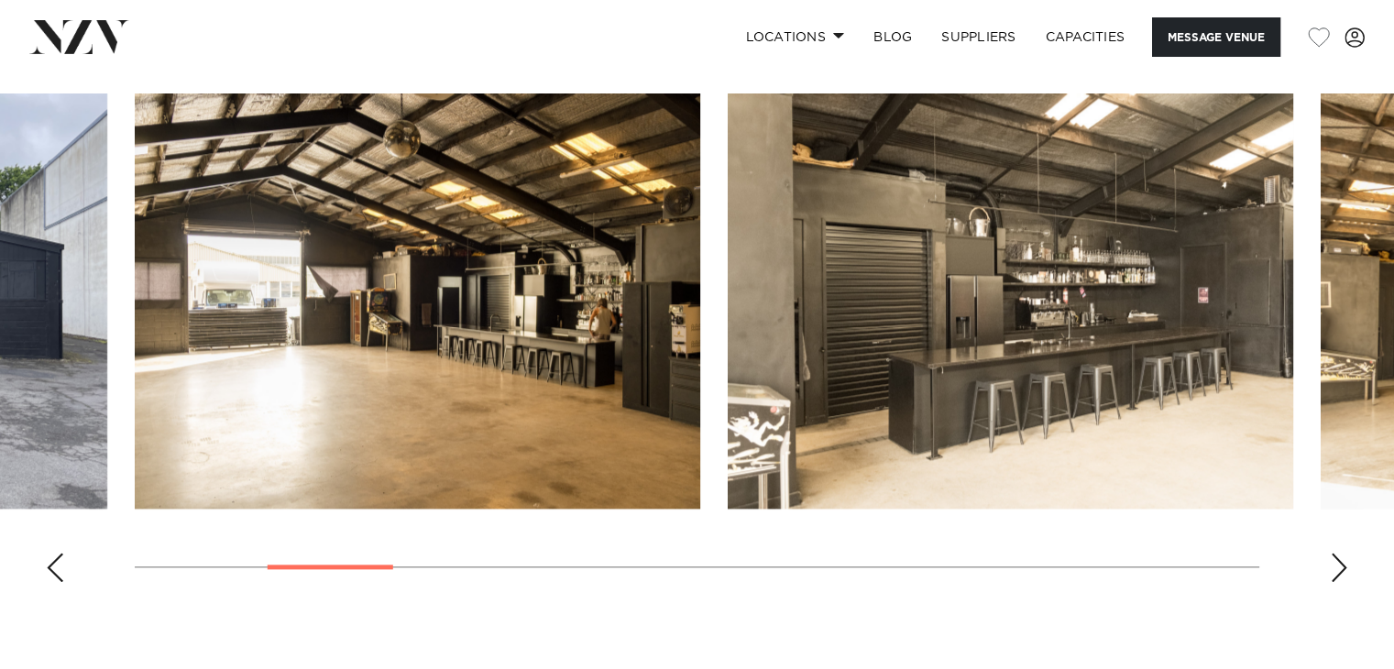
click at [57, 563] on div "Previous slide" at bounding box center [55, 567] width 18 height 29
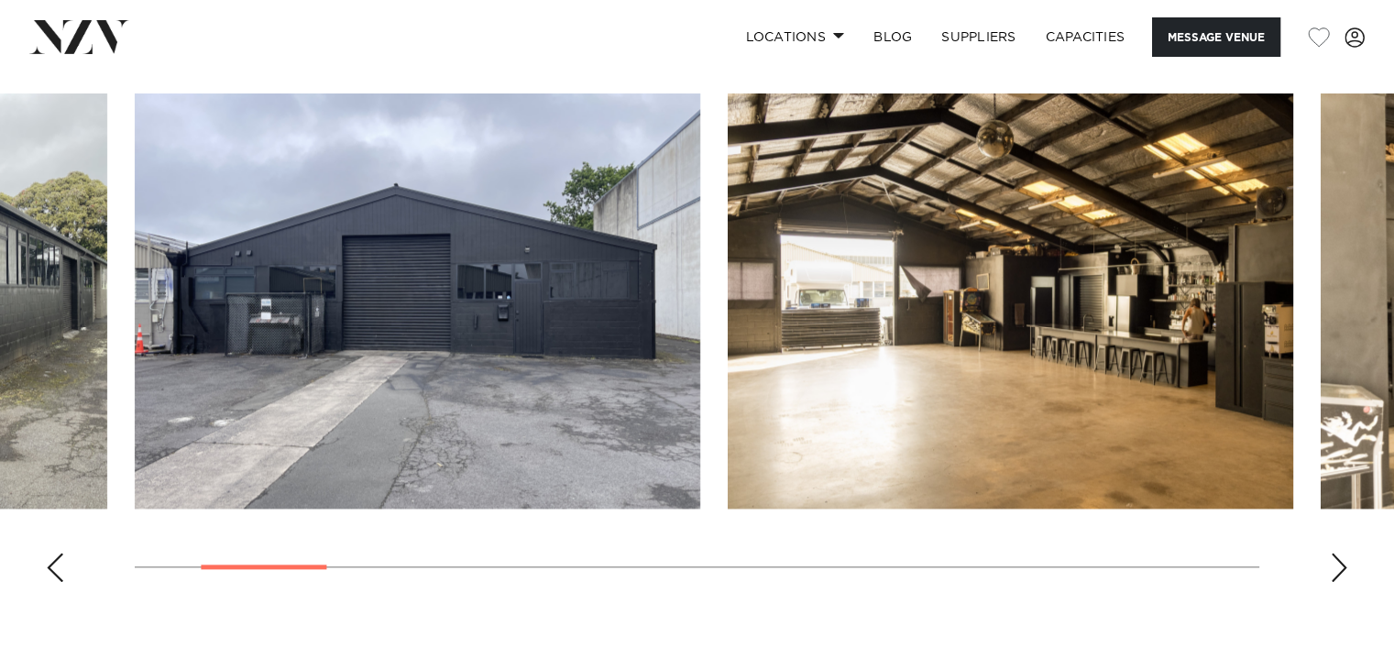
click at [57, 563] on div "Previous slide" at bounding box center [55, 567] width 18 height 29
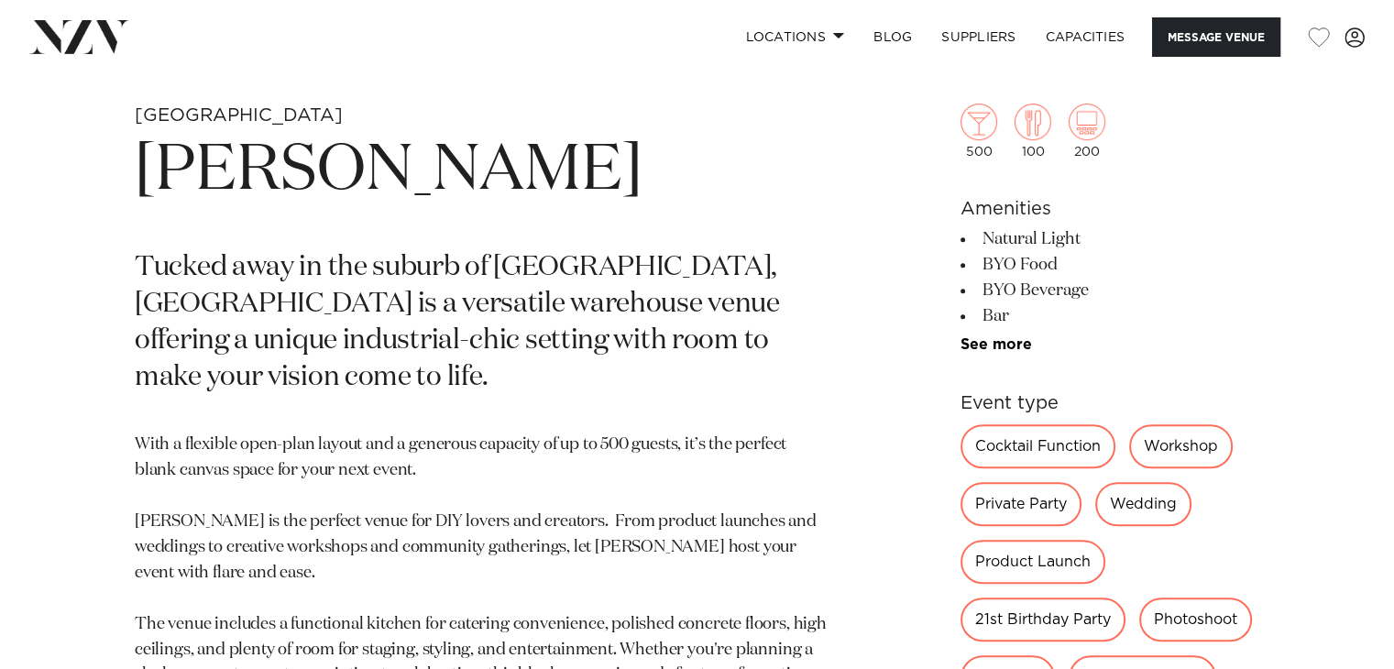
scroll to position [697, 0]
click at [1010, 338] on link "See more" at bounding box center [1031, 345] width 143 height 15
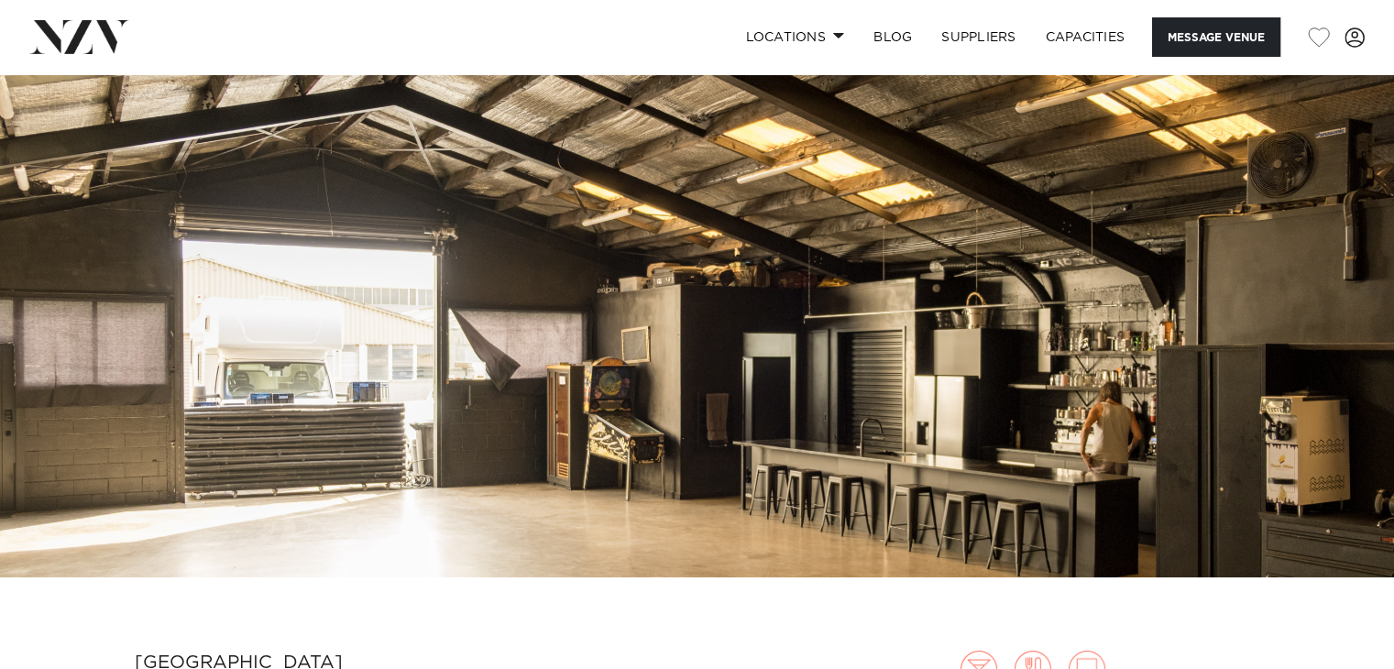
scroll to position [73, 0]
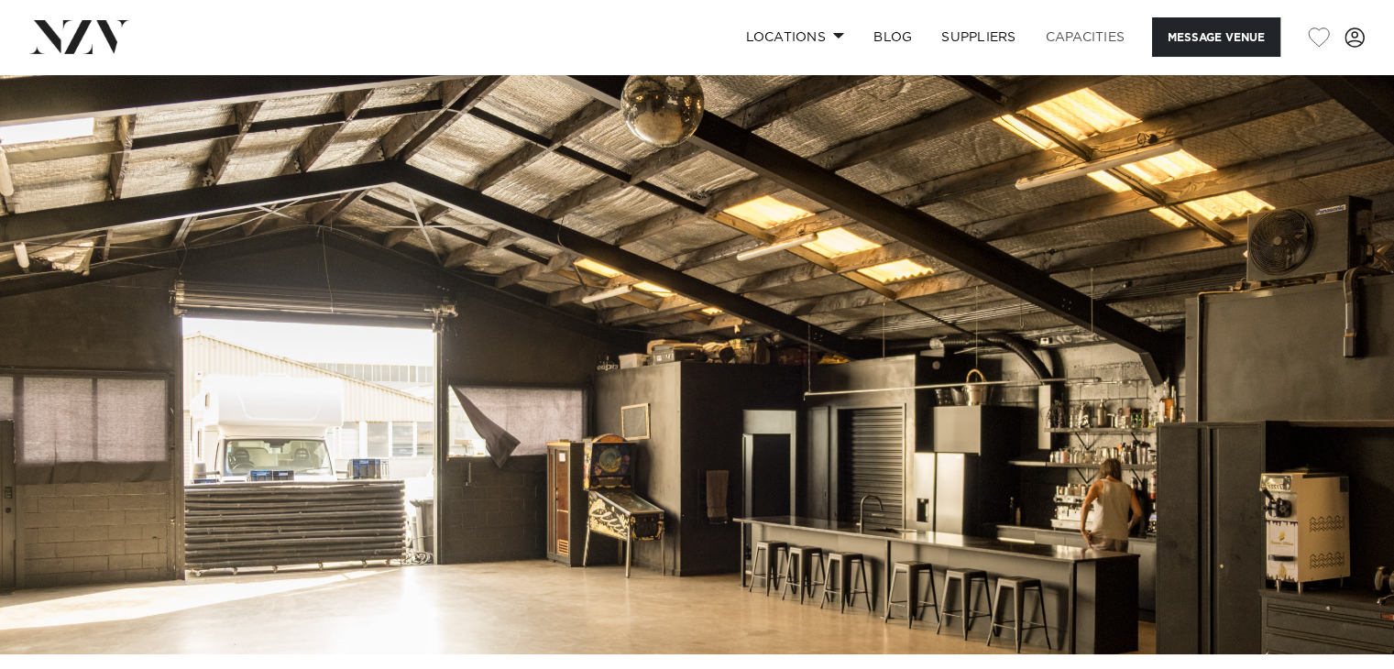
click at [1071, 33] on link "Capacities" at bounding box center [1085, 36] width 109 height 39
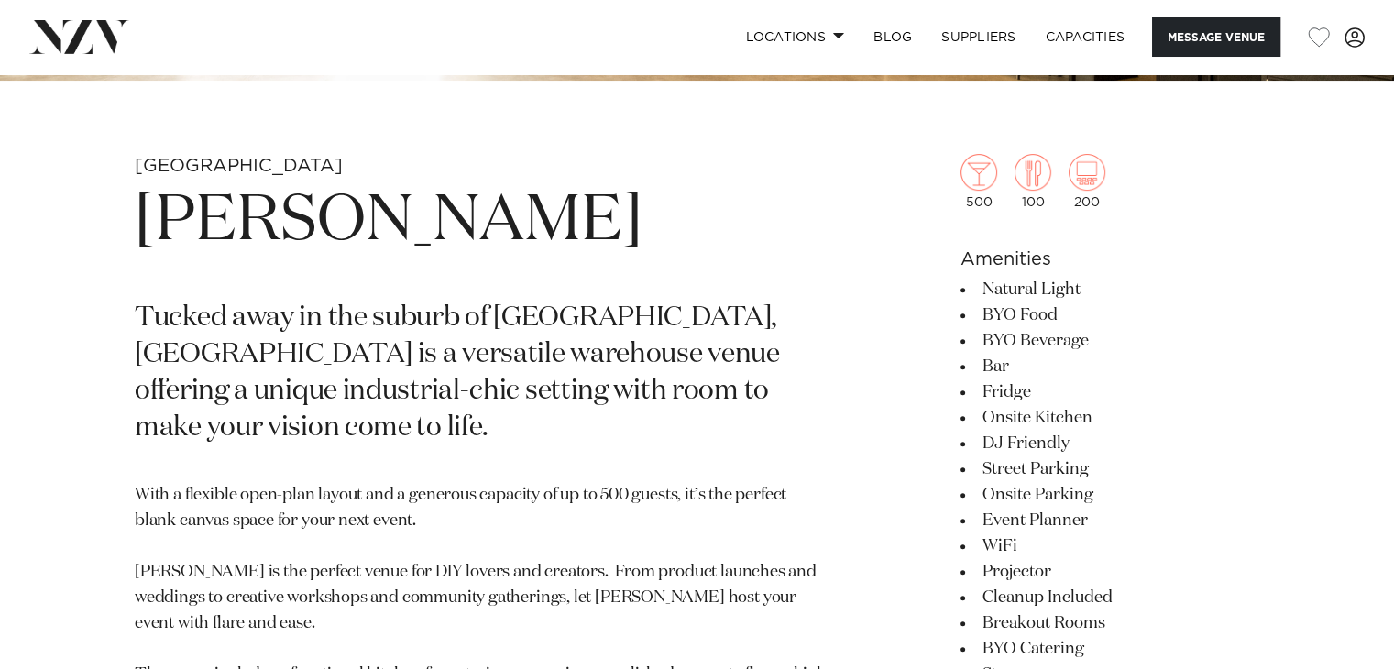
scroll to position [660, 0]
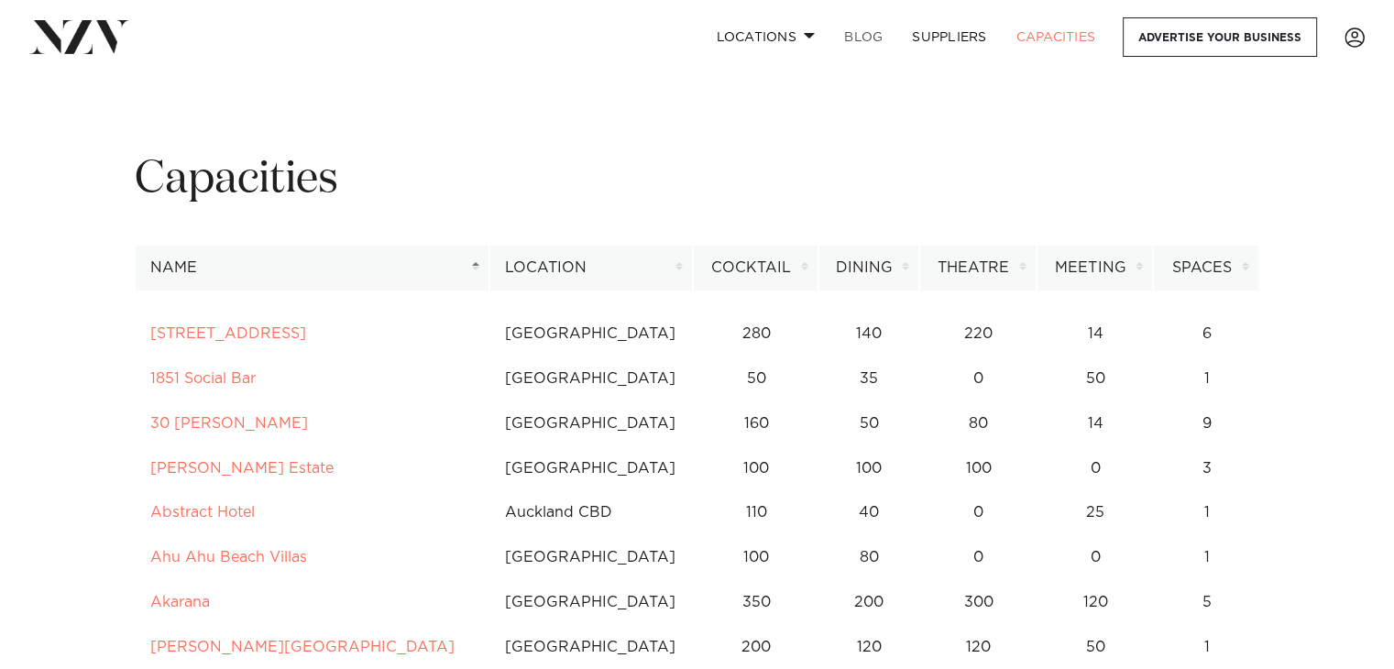
click at [863, 34] on link "BLOG" at bounding box center [863, 36] width 68 height 39
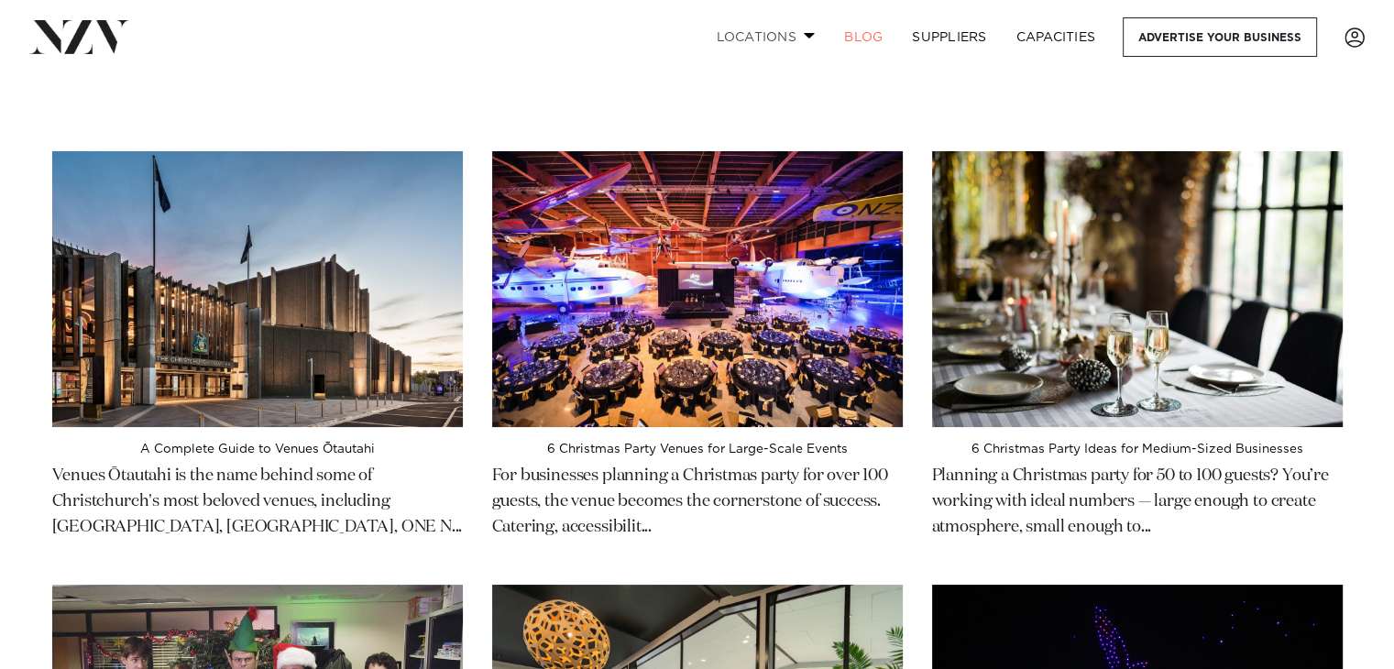
click at [759, 32] on link "Locations" at bounding box center [765, 36] width 128 height 39
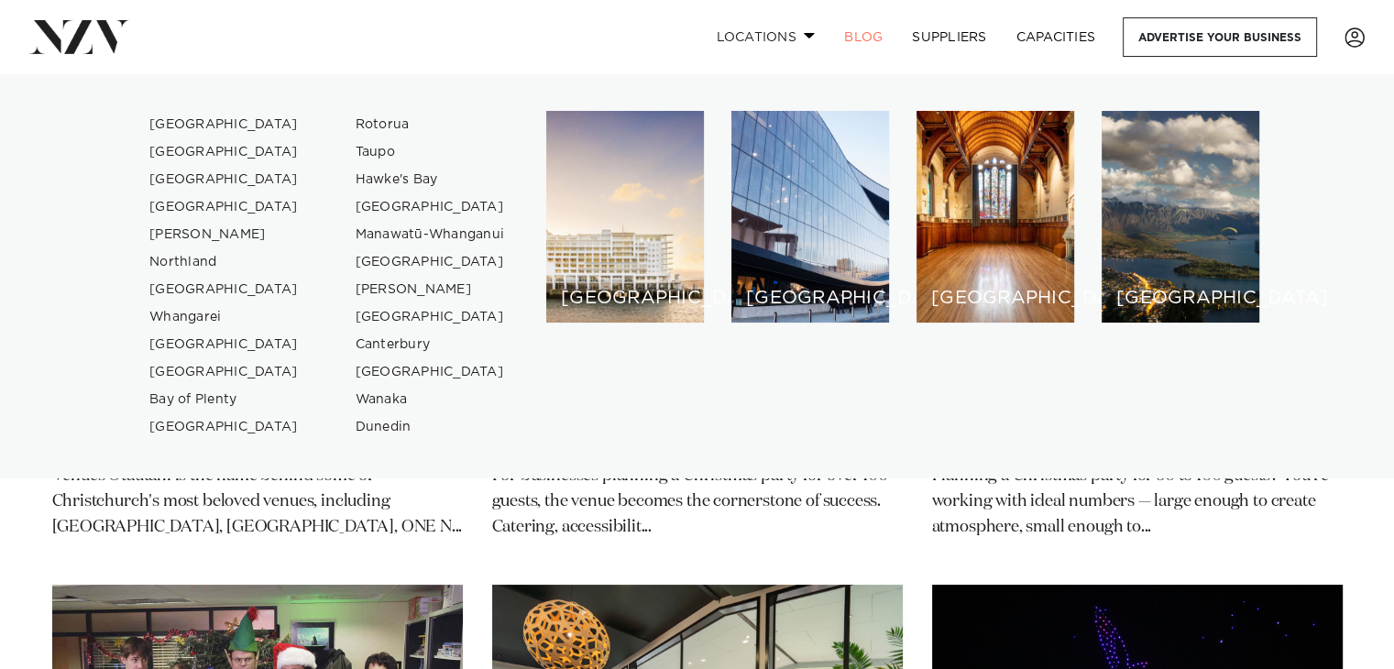
click at [787, 30] on link "Locations" at bounding box center [765, 36] width 128 height 39
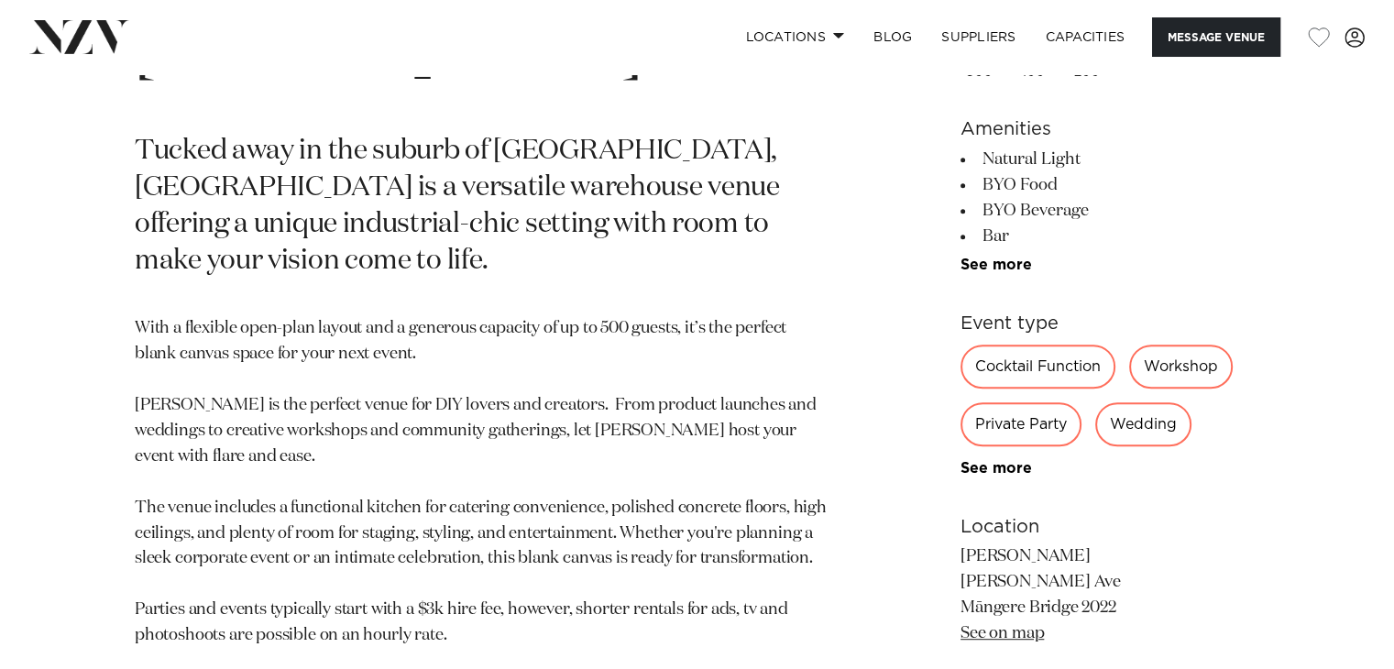
scroll to position [953, 0]
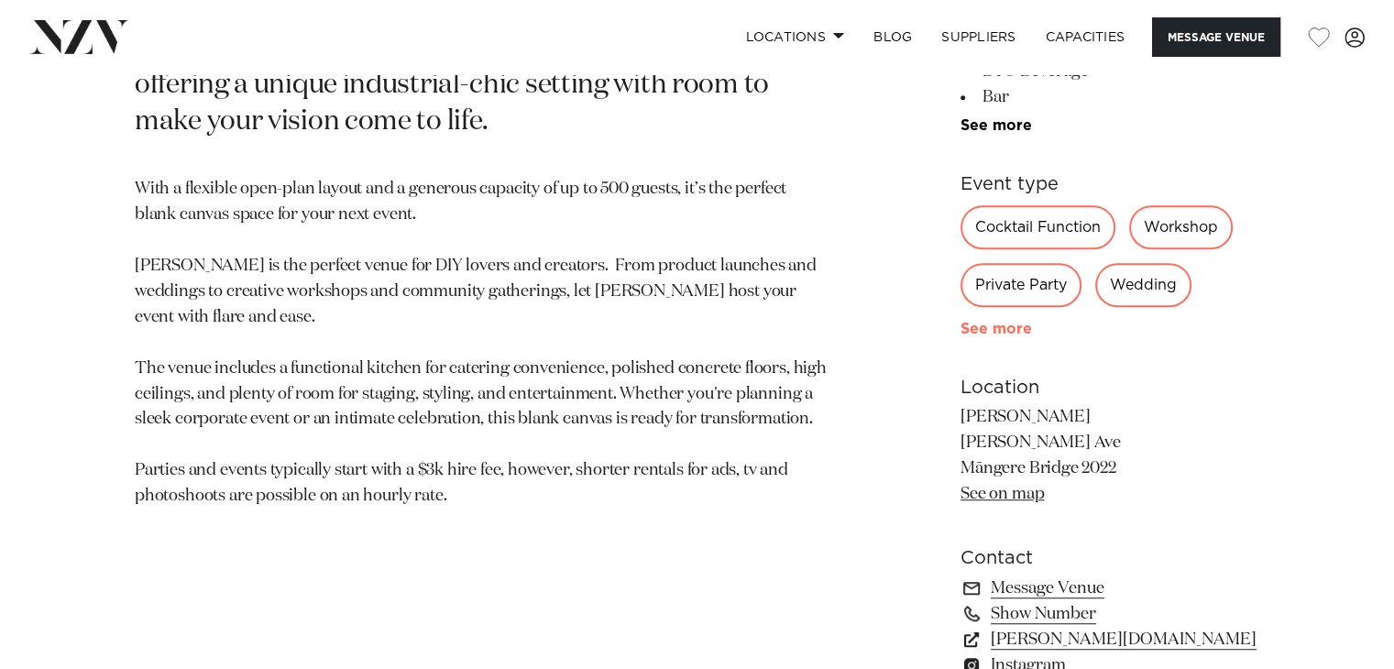
click at [990, 327] on link "See more" at bounding box center [1031, 329] width 143 height 15
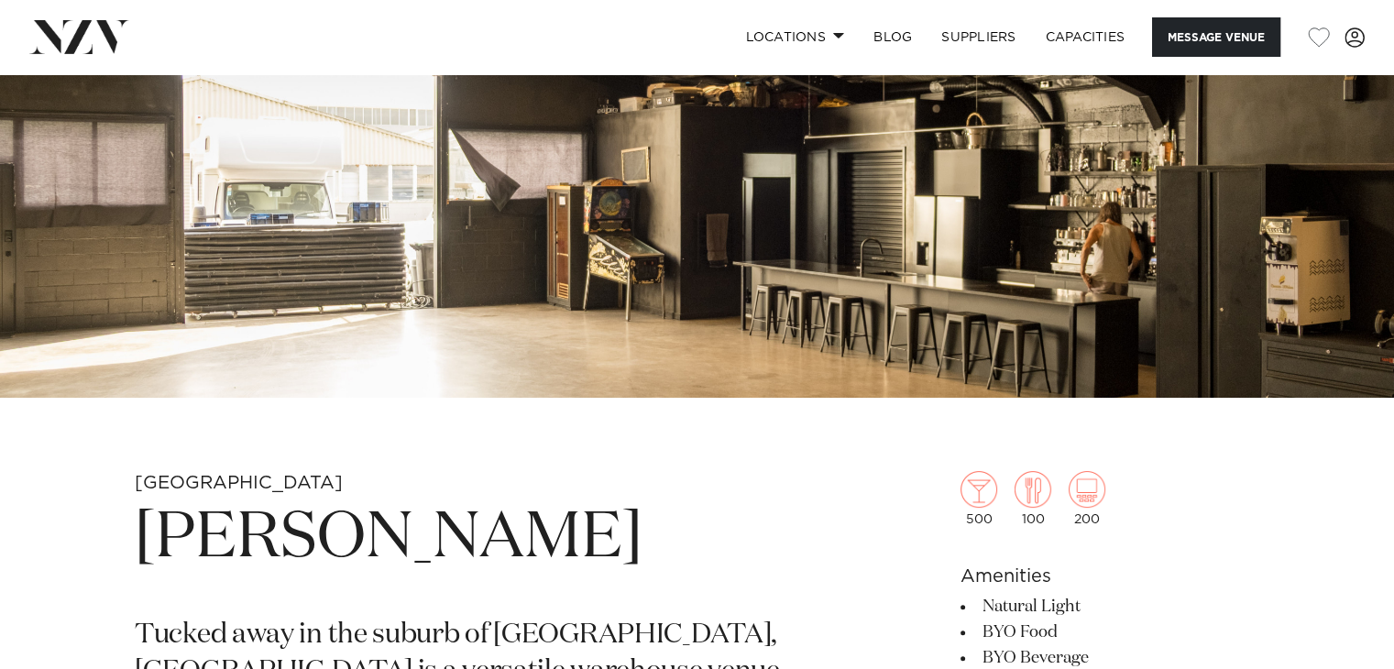
scroll to position [367, 0]
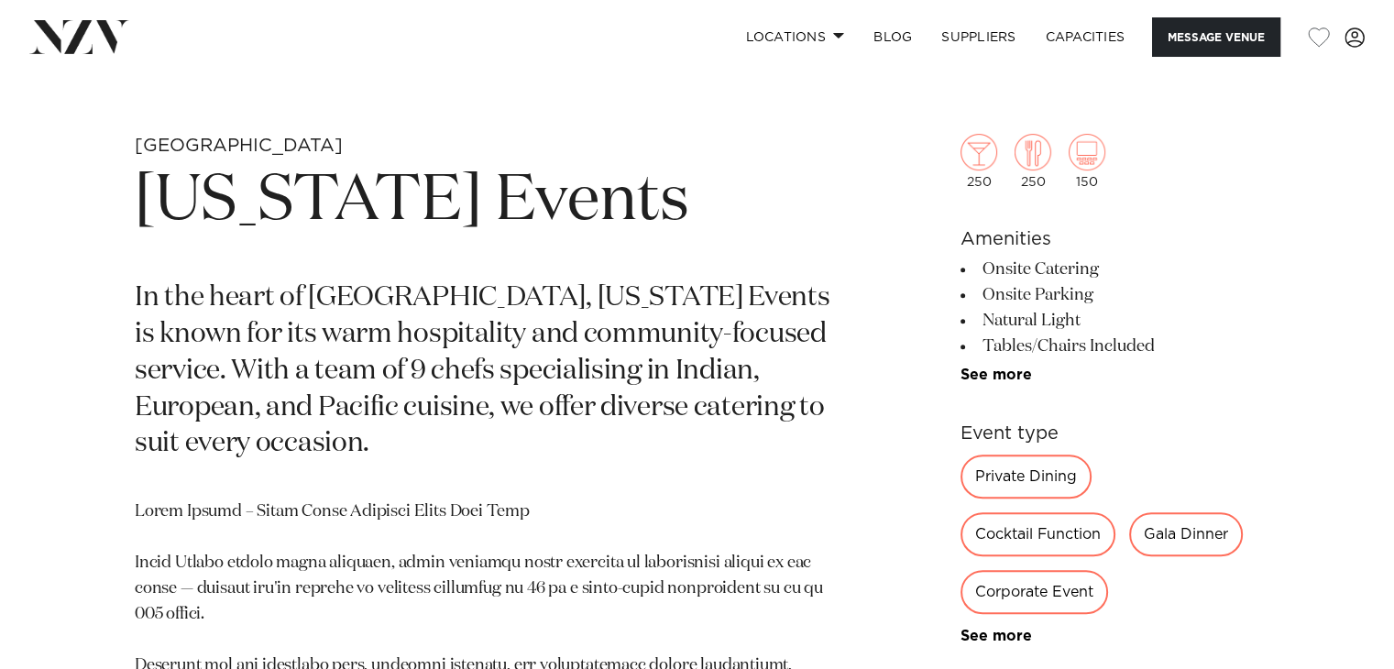
scroll to position [697, 0]
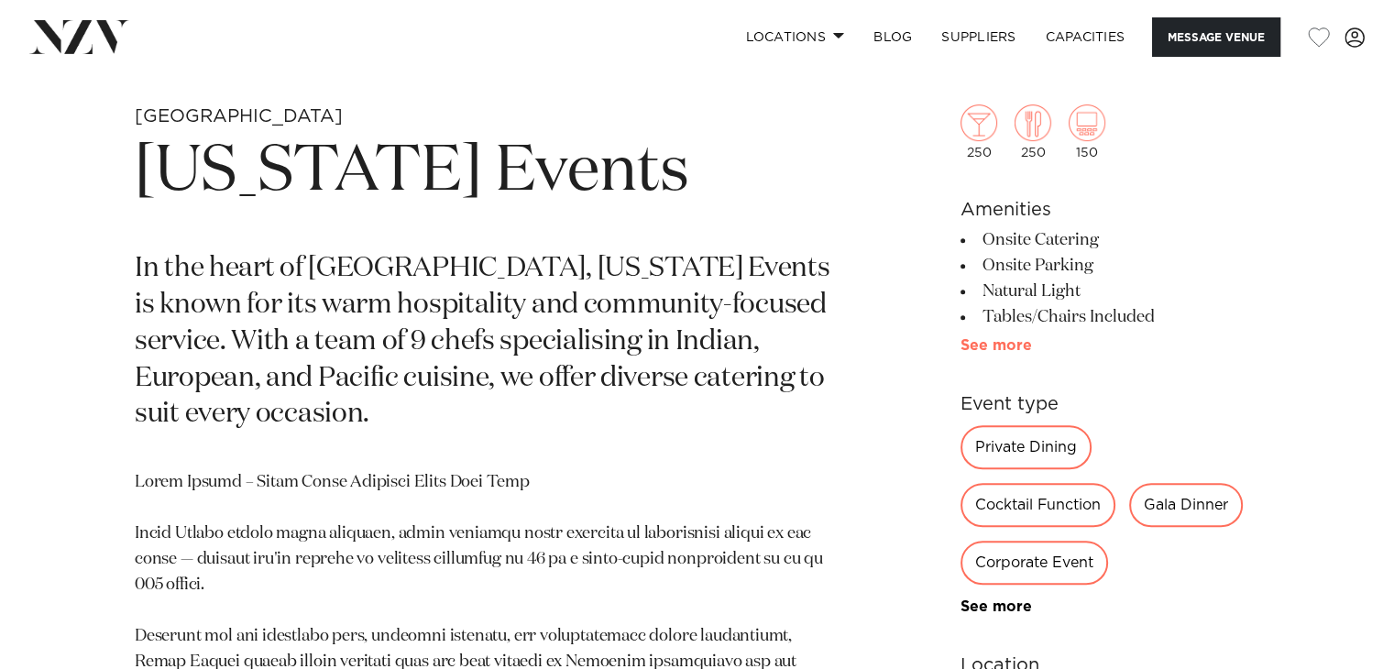
click at [1003, 343] on link "See more" at bounding box center [1031, 345] width 143 height 15
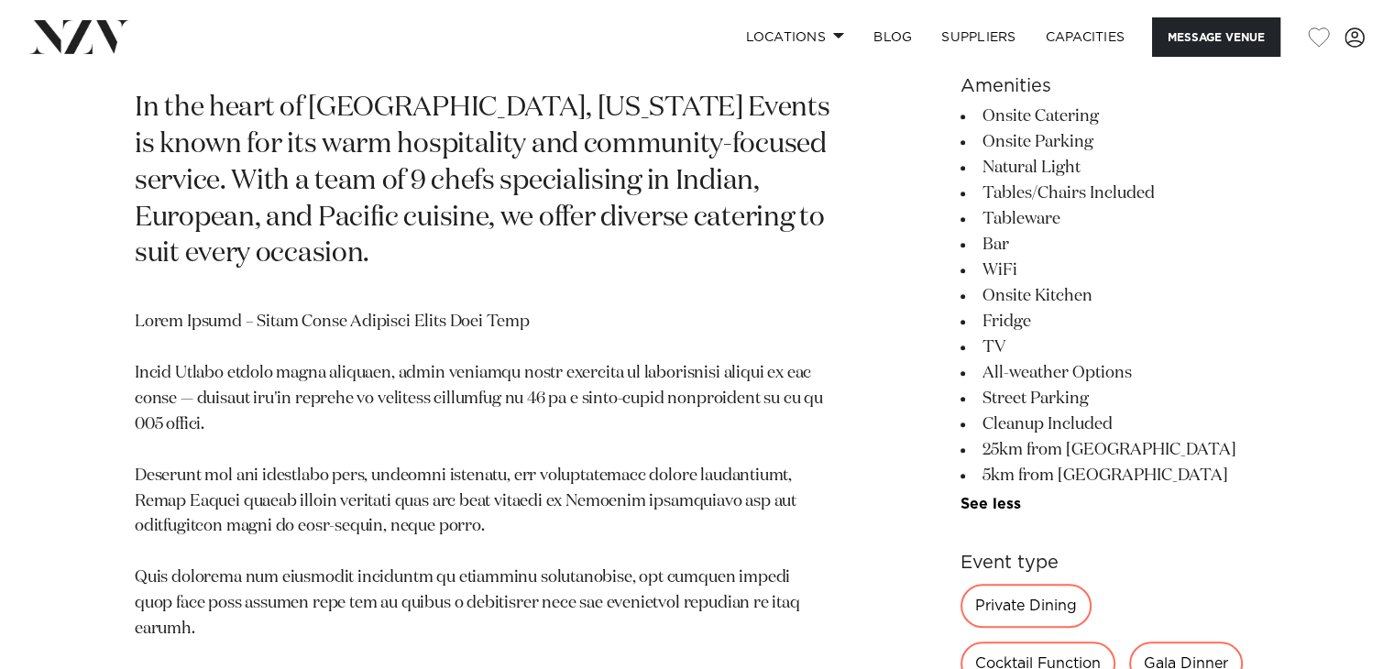
scroll to position [770, 0]
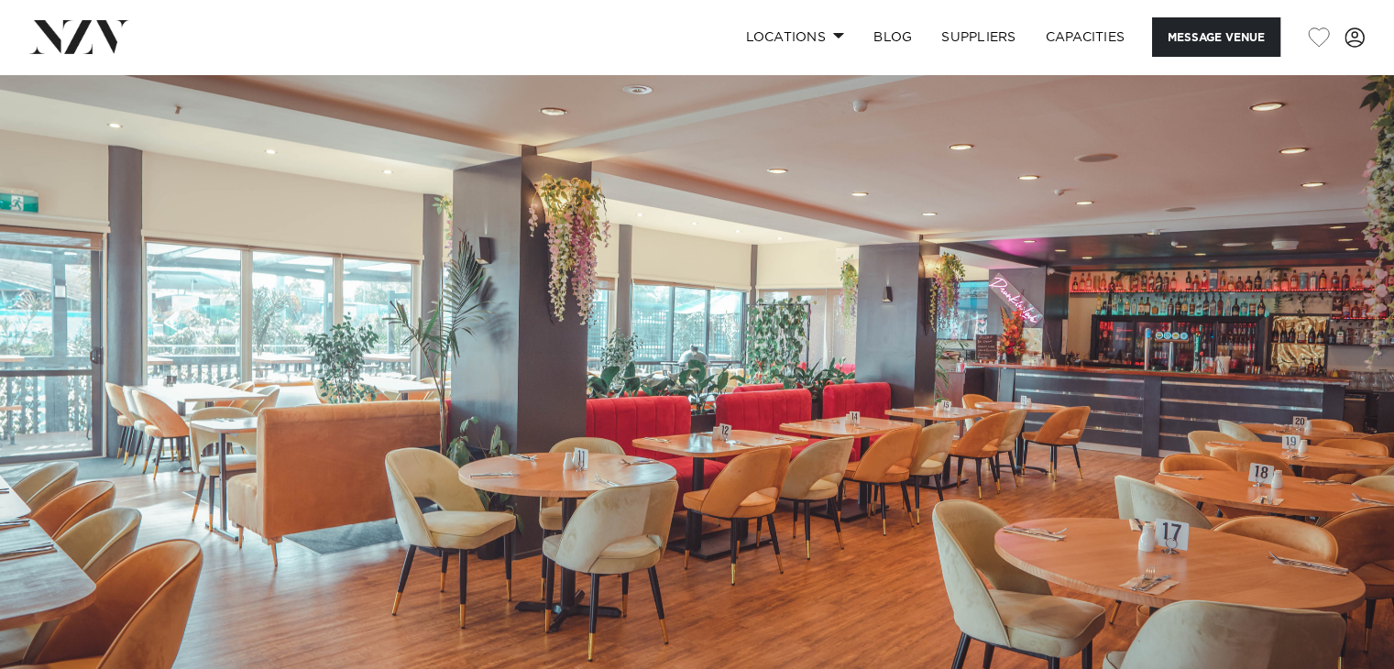
click at [1038, 423] on img at bounding box center [697, 400] width 1394 height 653
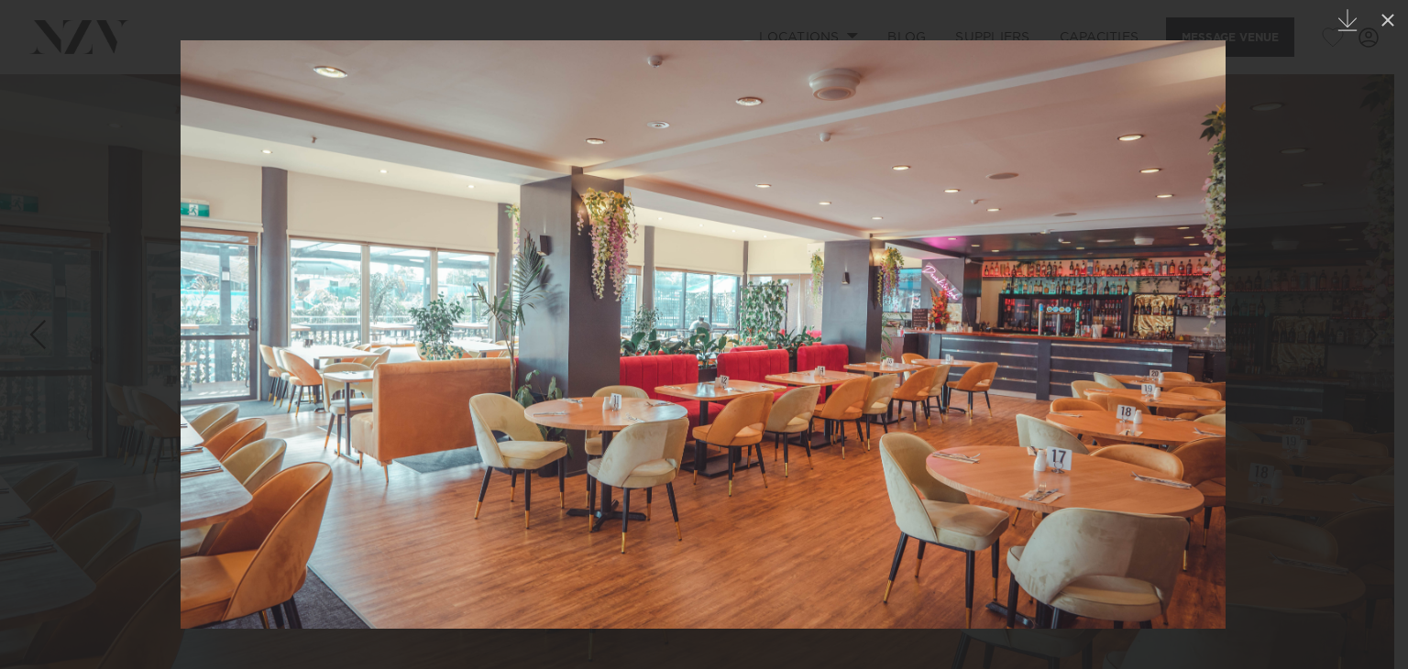
click at [1217, 355] on img at bounding box center [703, 334] width 1045 height 588
click at [1293, 353] on div at bounding box center [704, 334] width 1408 height 669
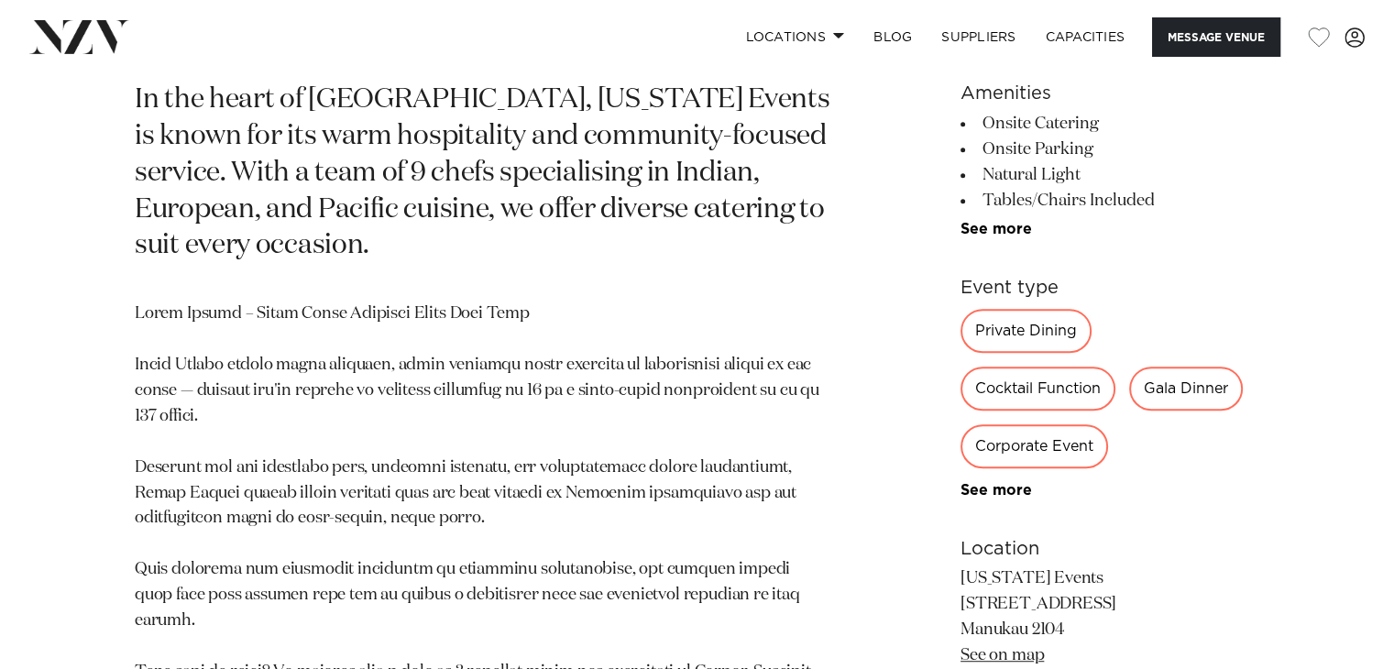
scroll to position [880, 0]
